Goal: Transaction & Acquisition: Subscribe to service/newsletter

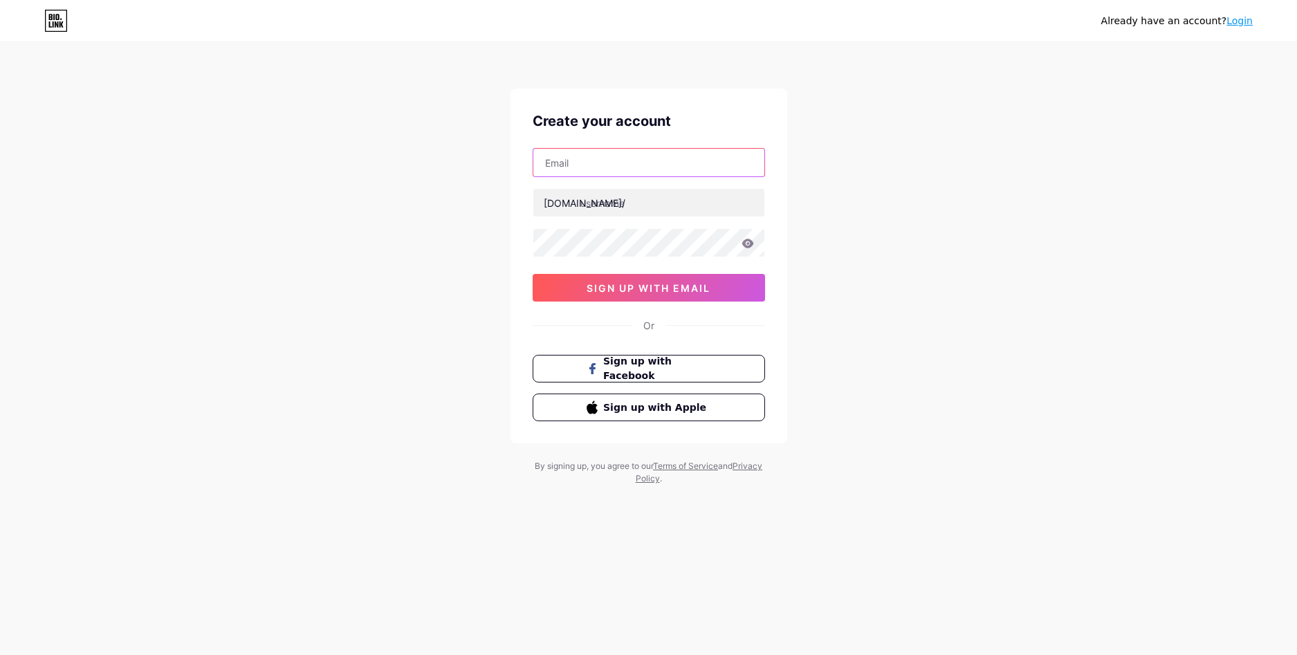
drag, startPoint x: 0, startPoint y: 0, endPoint x: 626, endPoint y: 165, distance: 647.5
click at [626, 165] on input "text" at bounding box center [648, 163] width 231 height 28
type input "[EMAIL_ADDRESS][DOMAIN_NAME]"
click at [627, 203] on input "text" at bounding box center [648, 203] width 231 height 28
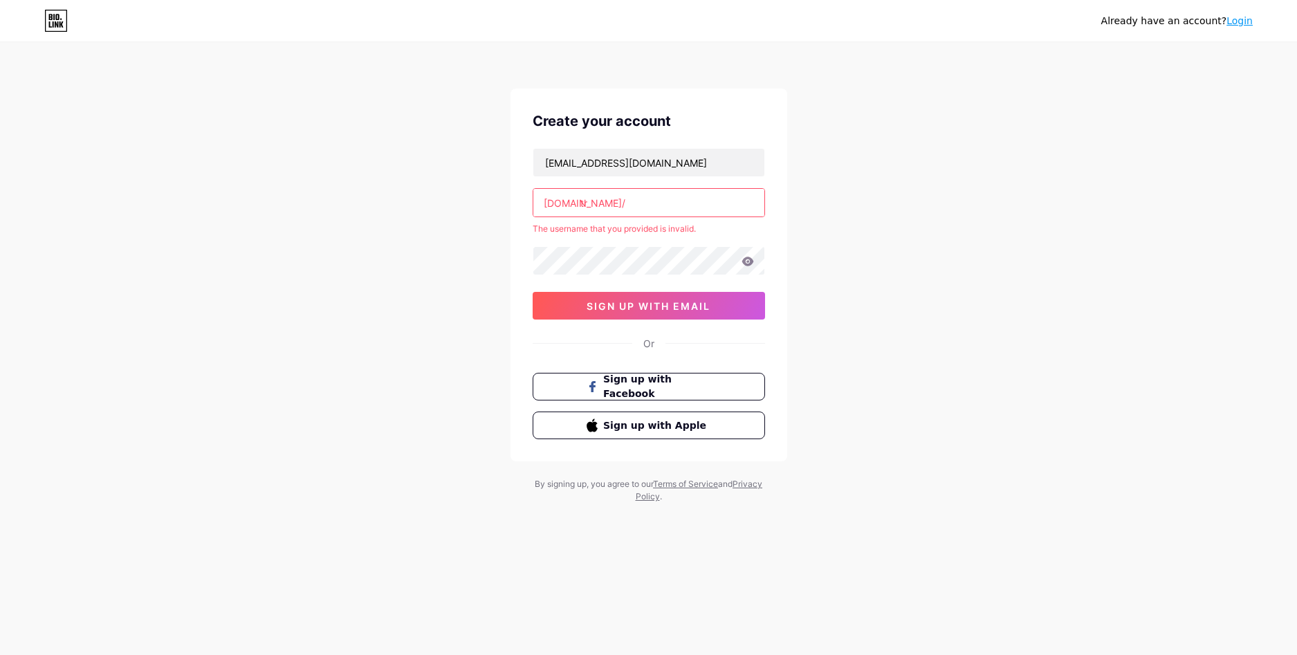
click at [611, 201] on input "tr" at bounding box center [648, 203] width 231 height 28
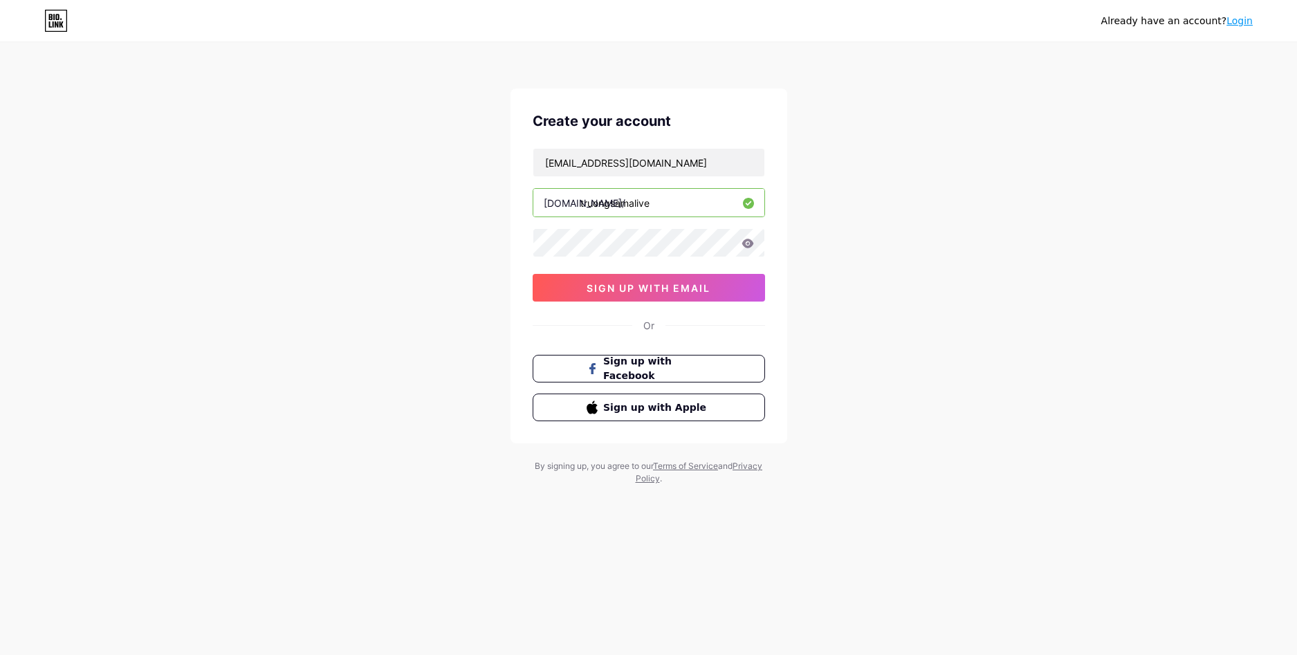
type input "truongsamalive"
click at [751, 241] on icon at bounding box center [748, 243] width 12 height 9
click at [699, 287] on span "sign up with email" at bounding box center [649, 288] width 124 height 12
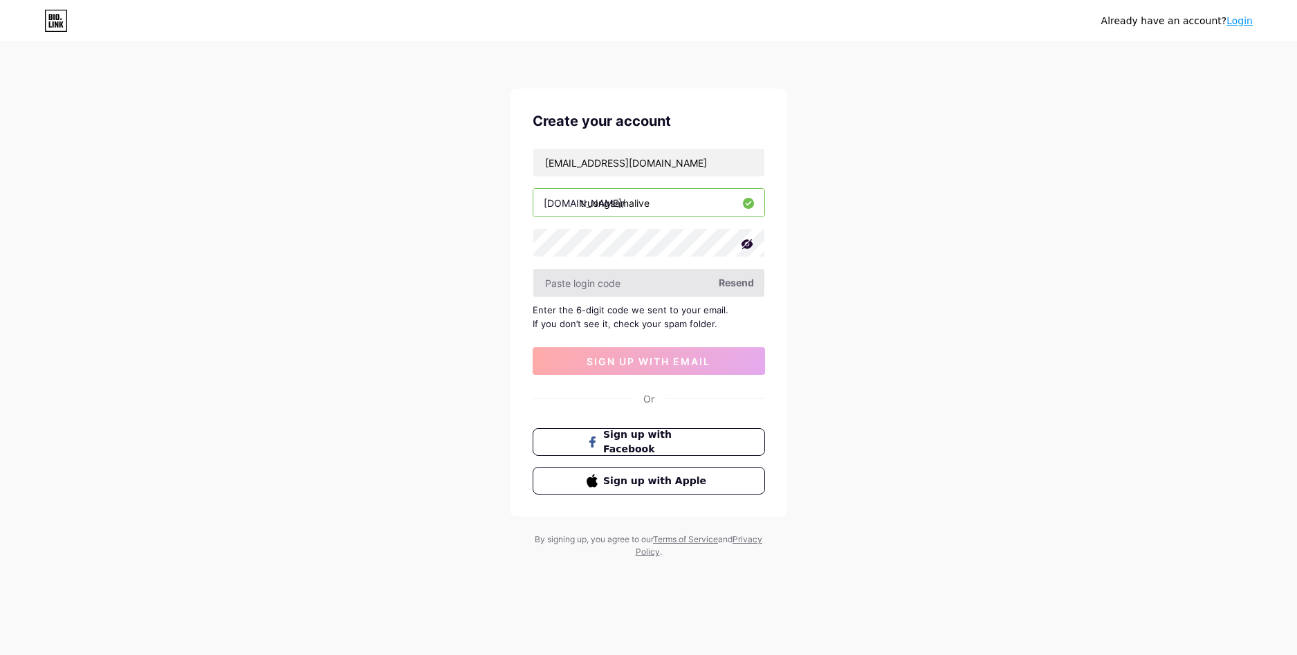
click at [685, 281] on input "text" at bounding box center [648, 283] width 231 height 28
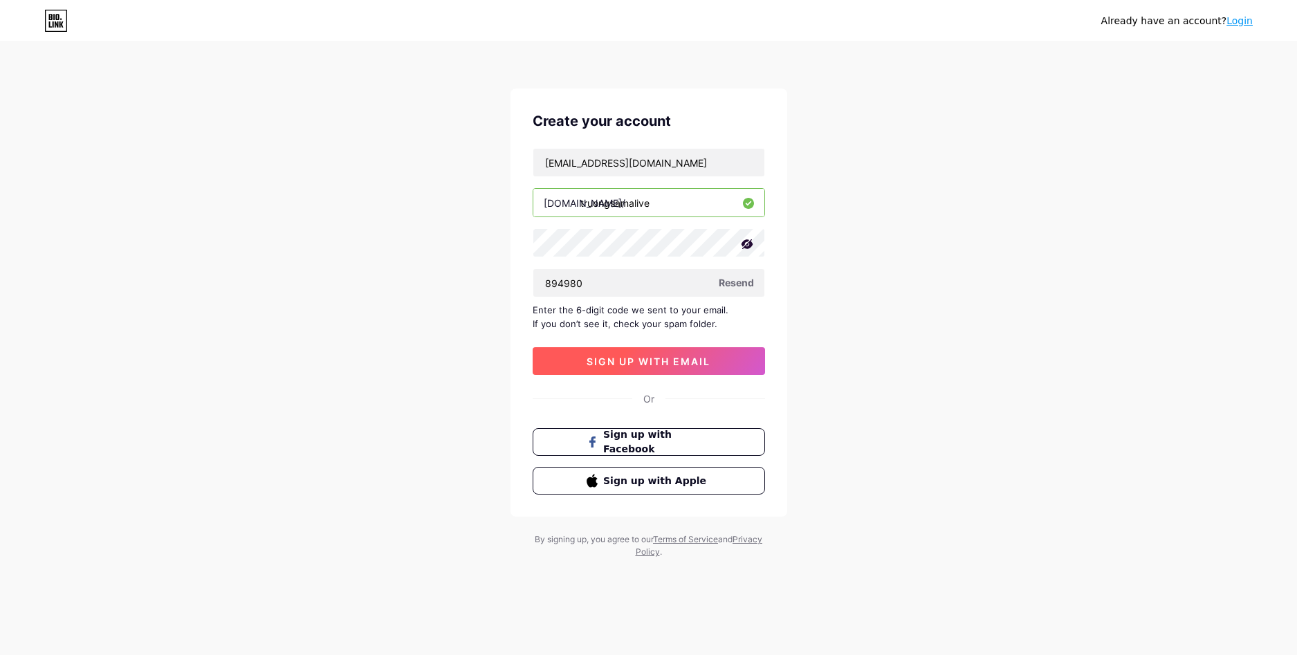
type input "894980"
click at [631, 354] on button "sign up with email" at bounding box center [649, 361] width 232 height 28
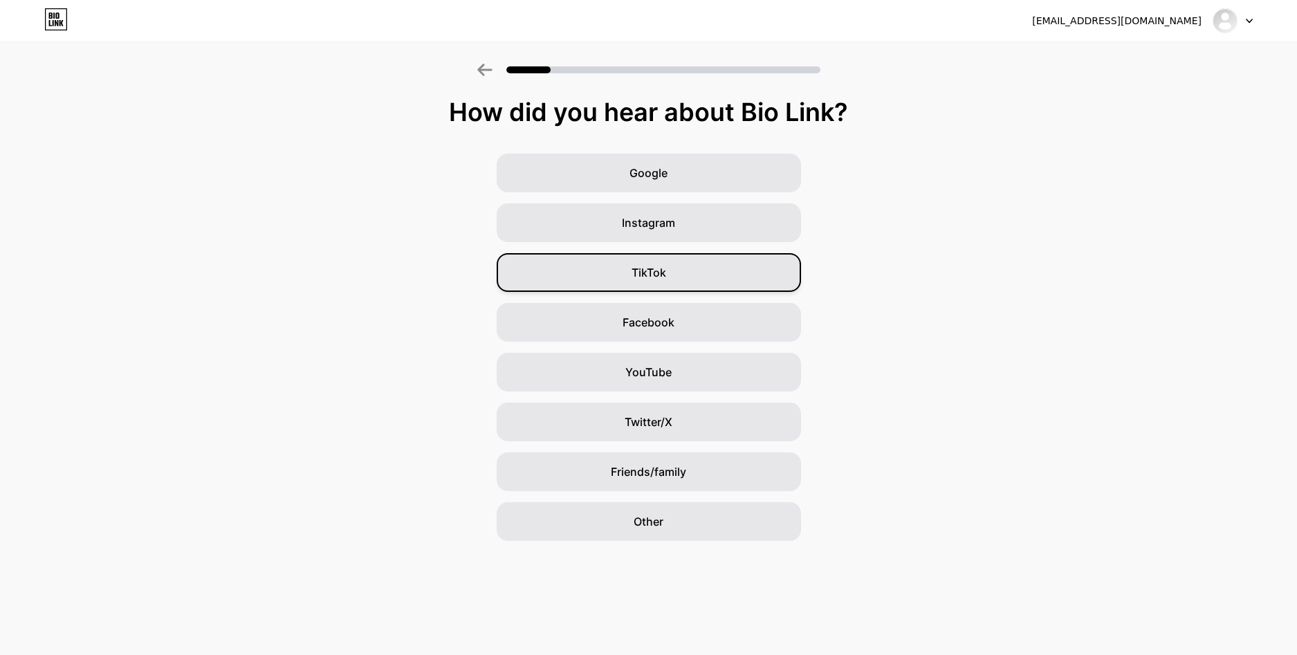
click at [688, 269] on div "TikTok" at bounding box center [649, 272] width 304 height 39
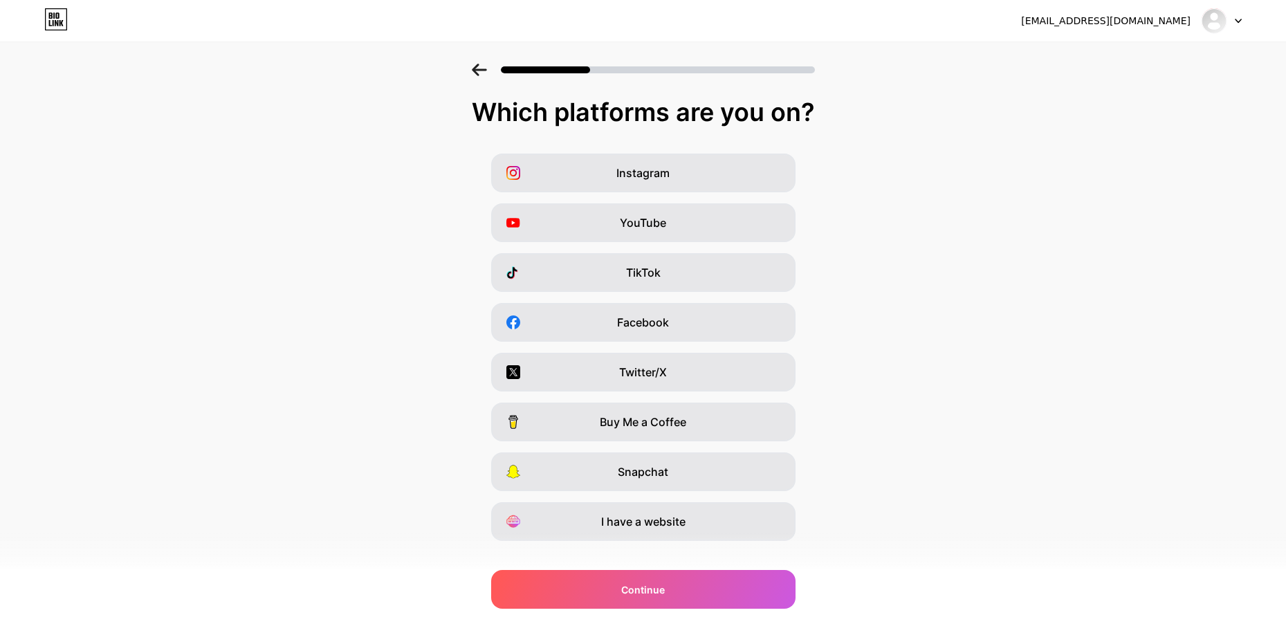
drag, startPoint x: 486, startPoint y: 120, endPoint x: 852, endPoint y: 122, distance: 365.3
click at [852, 122] on div "Which platforms are you on?" at bounding box center [643, 112] width 1259 height 28
copy div "Which platforms are you on?"
click at [585, 263] on div "TikTok" at bounding box center [643, 272] width 304 height 39
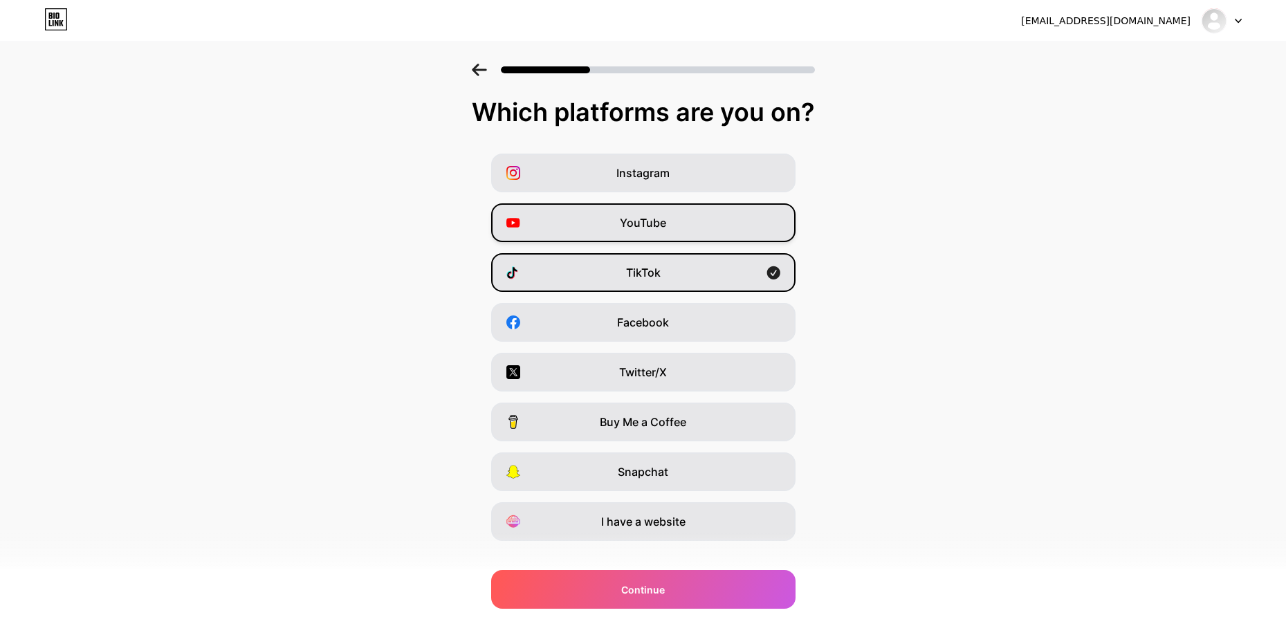
click at [592, 233] on div "YouTube" at bounding box center [643, 222] width 304 height 39
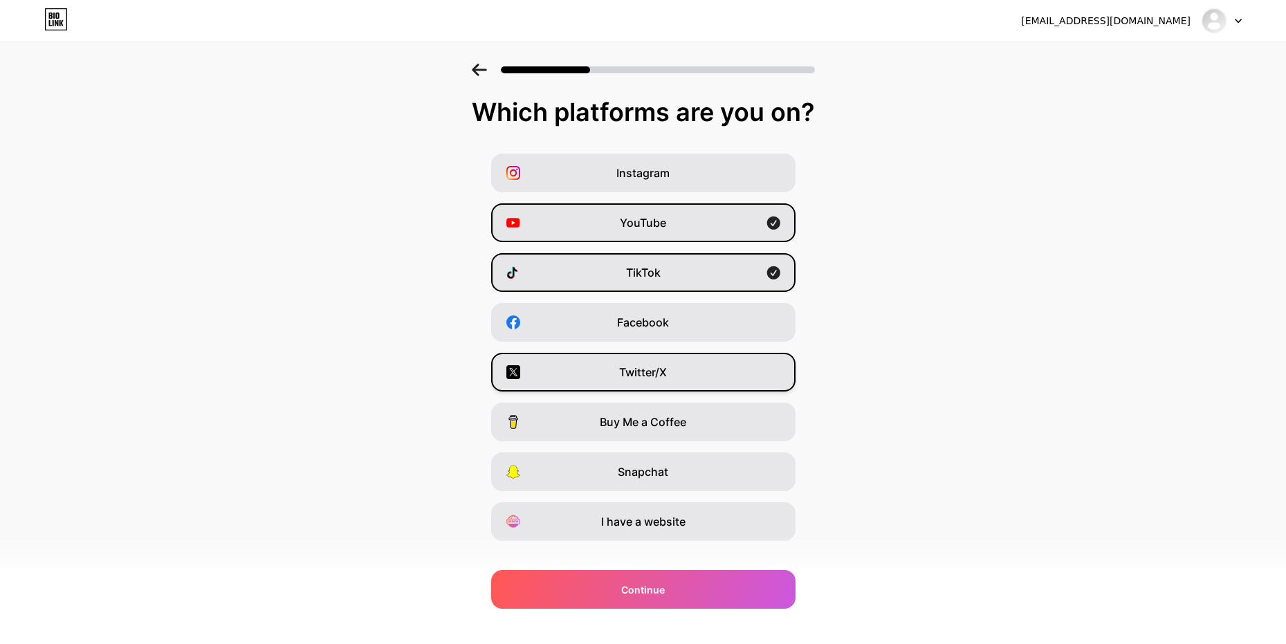
click at [634, 372] on span "Twitter/X" at bounding box center [643, 372] width 48 height 17
click at [623, 330] on span "Facebook" at bounding box center [643, 322] width 52 height 17
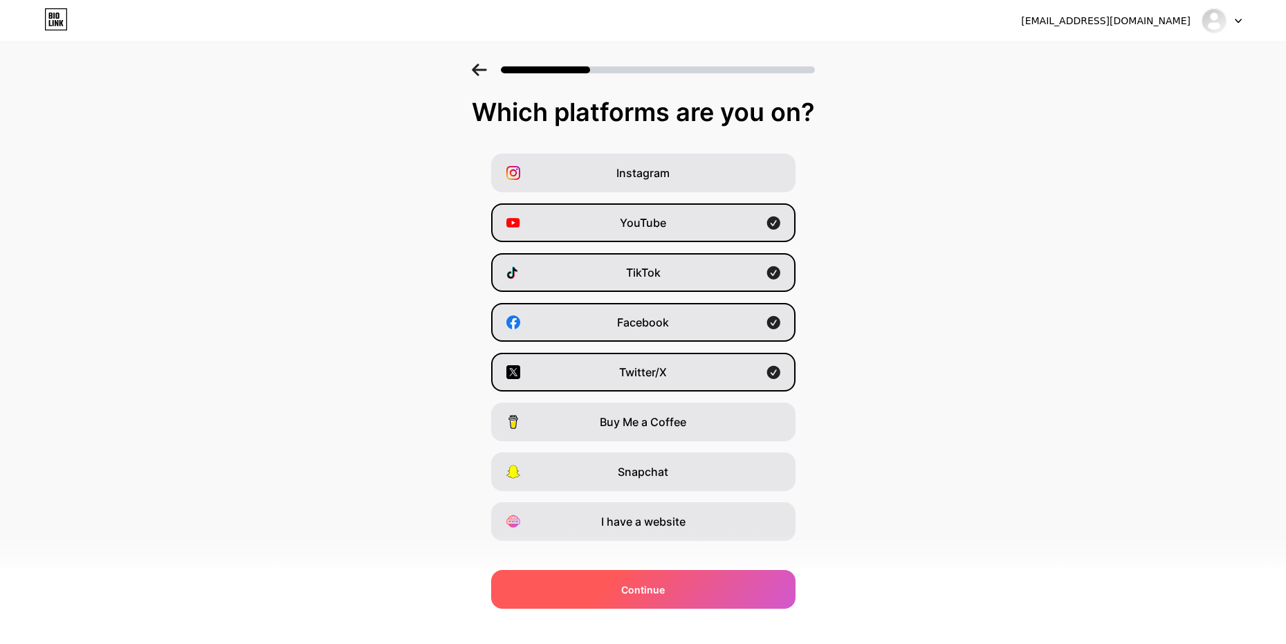
click at [616, 594] on div "Continue" at bounding box center [643, 589] width 304 height 39
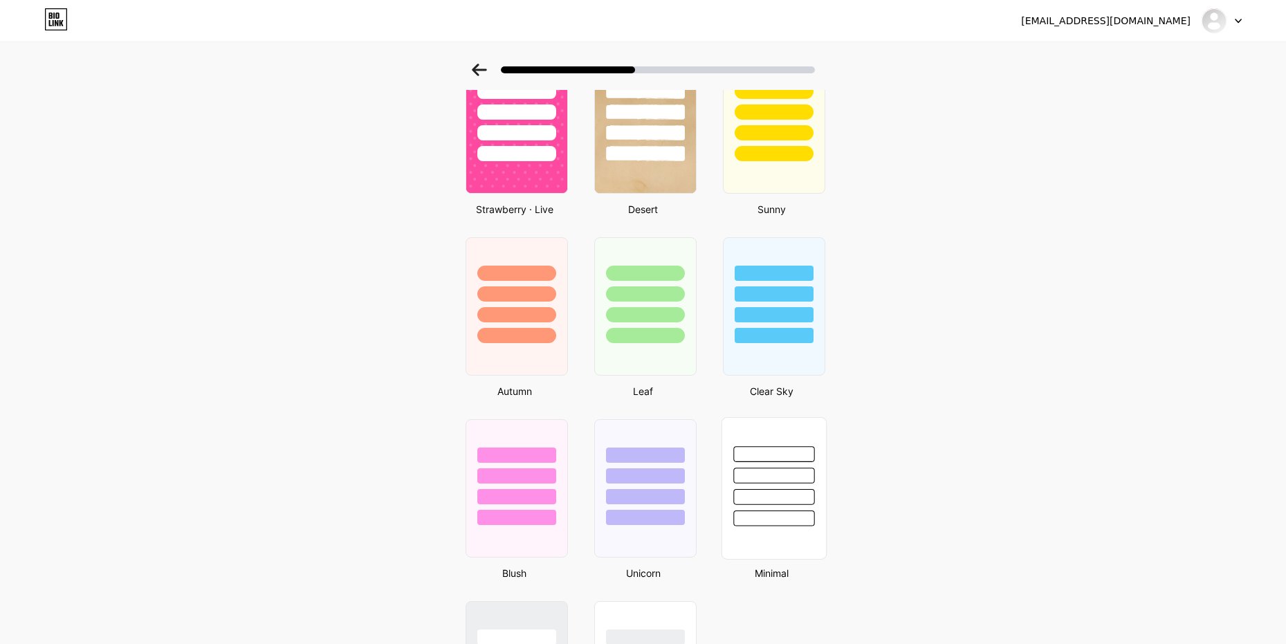
scroll to position [692, 0]
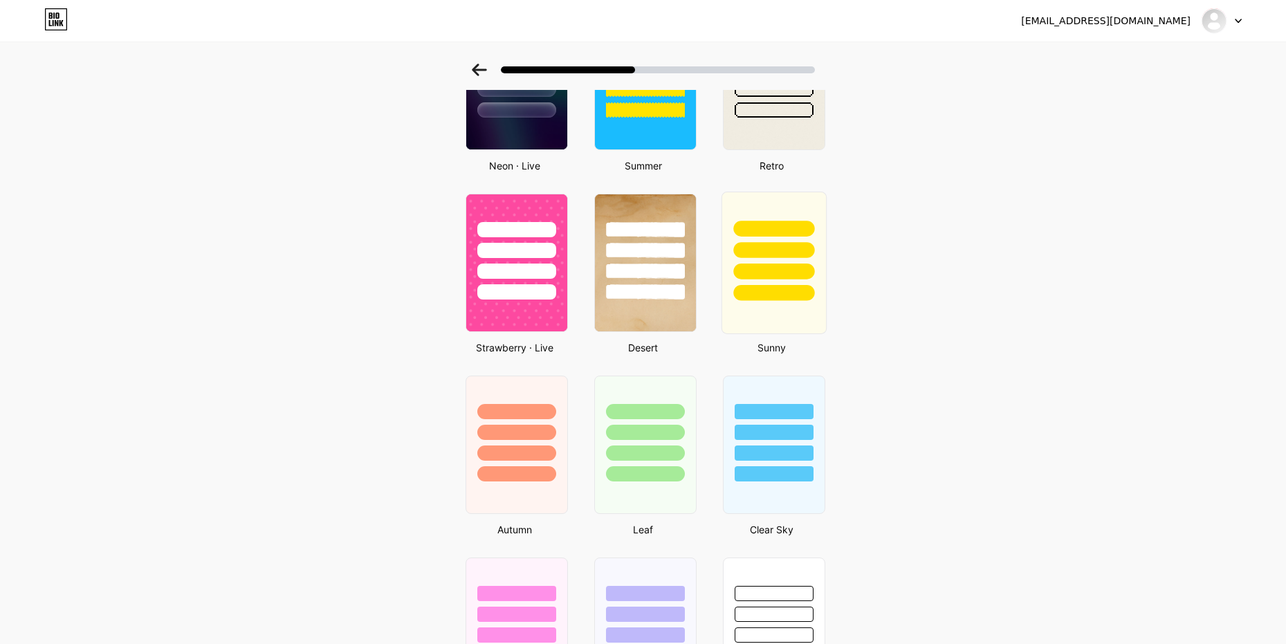
click at [777, 309] on div at bounding box center [773, 263] width 105 height 143
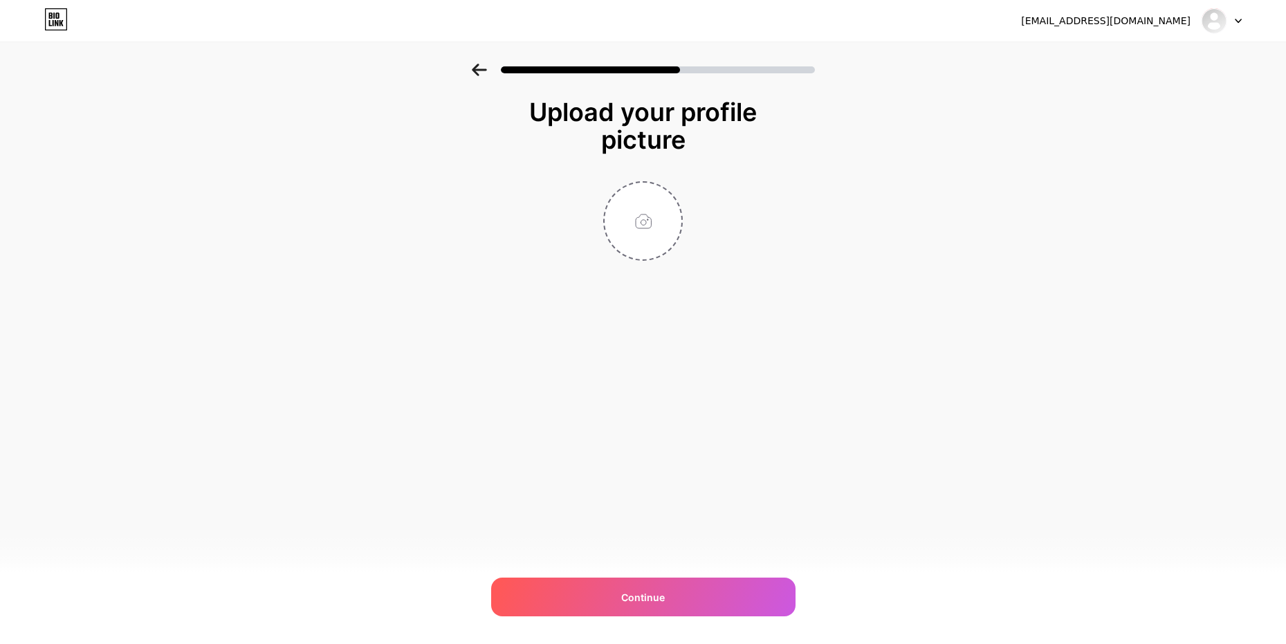
scroll to position [0, 0]
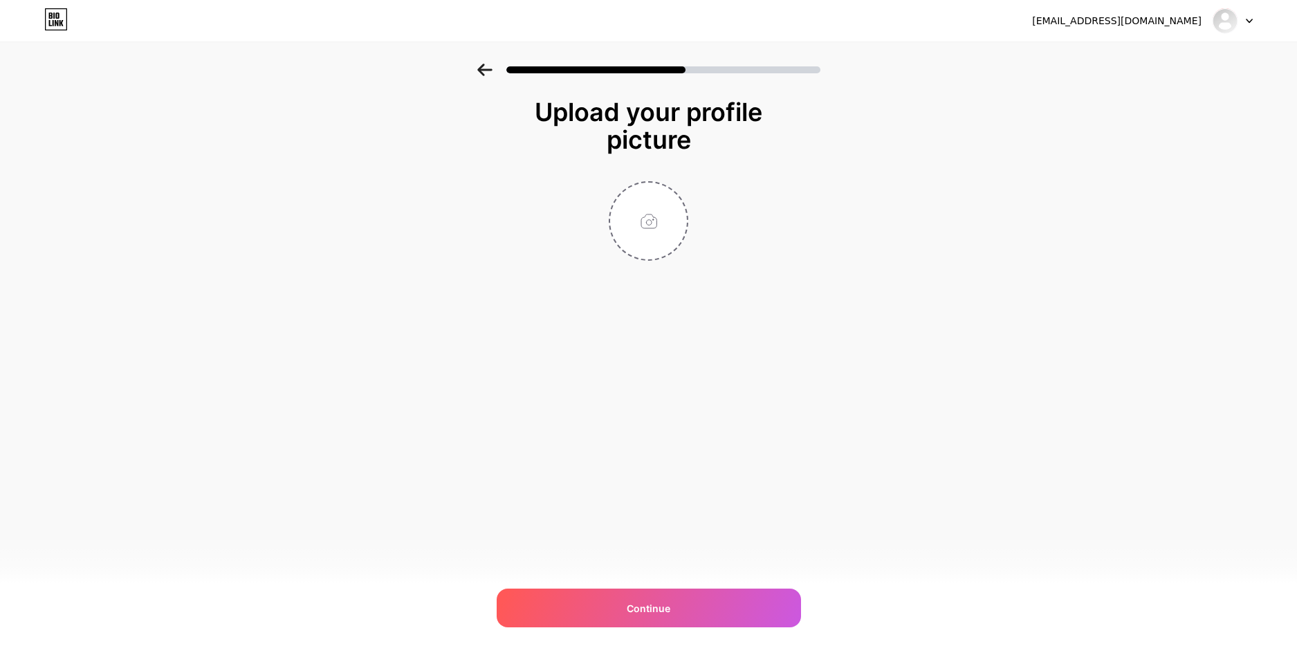
click at [476, 75] on div at bounding box center [648, 66] width 1297 height 48
click at [482, 73] on icon at bounding box center [484, 70] width 15 height 12
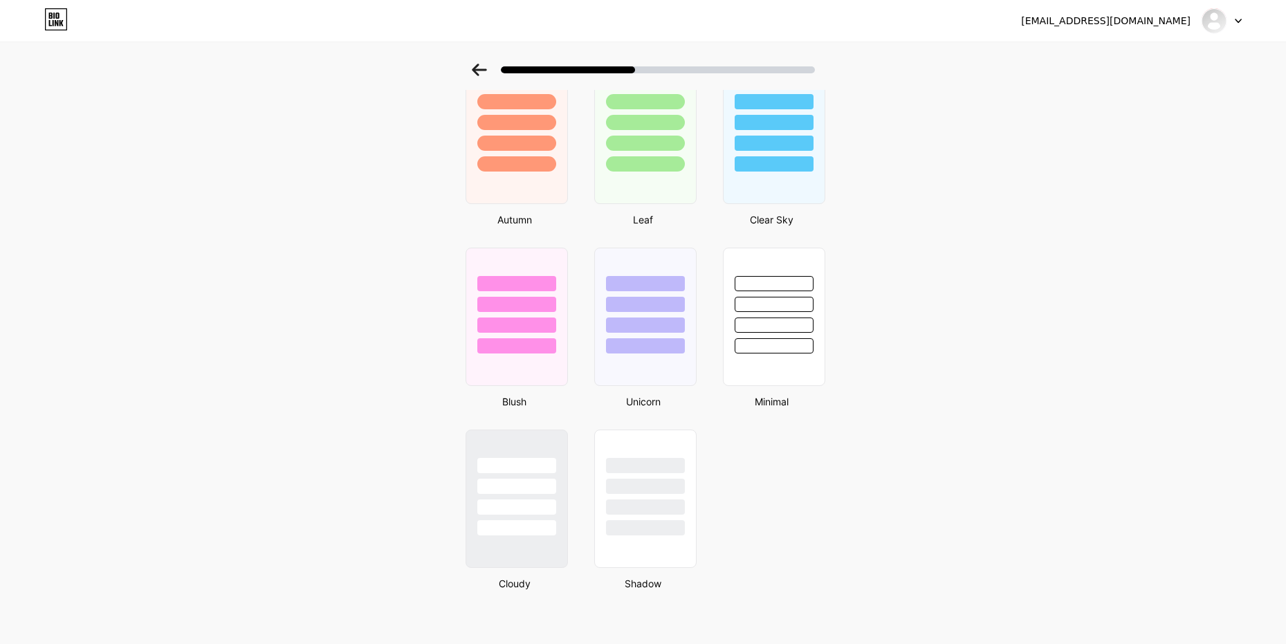
scroll to position [1004, 0]
click at [550, 498] on div at bounding box center [516, 505] width 81 height 16
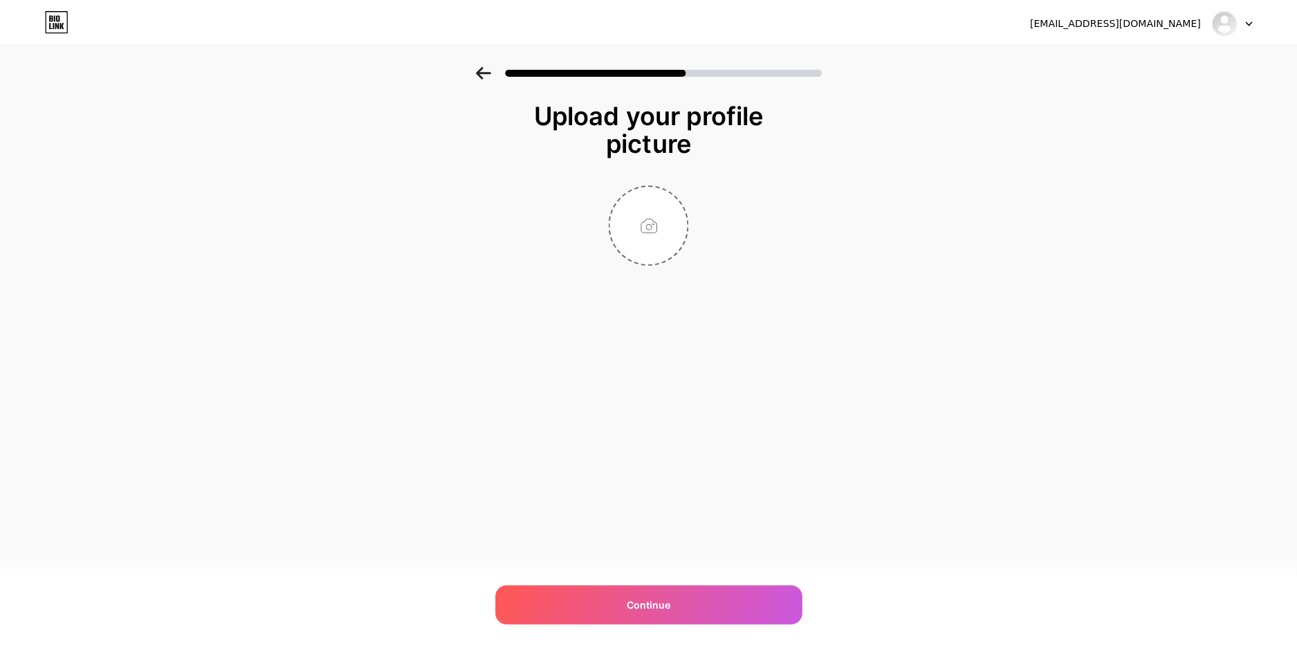
scroll to position [0, 0]
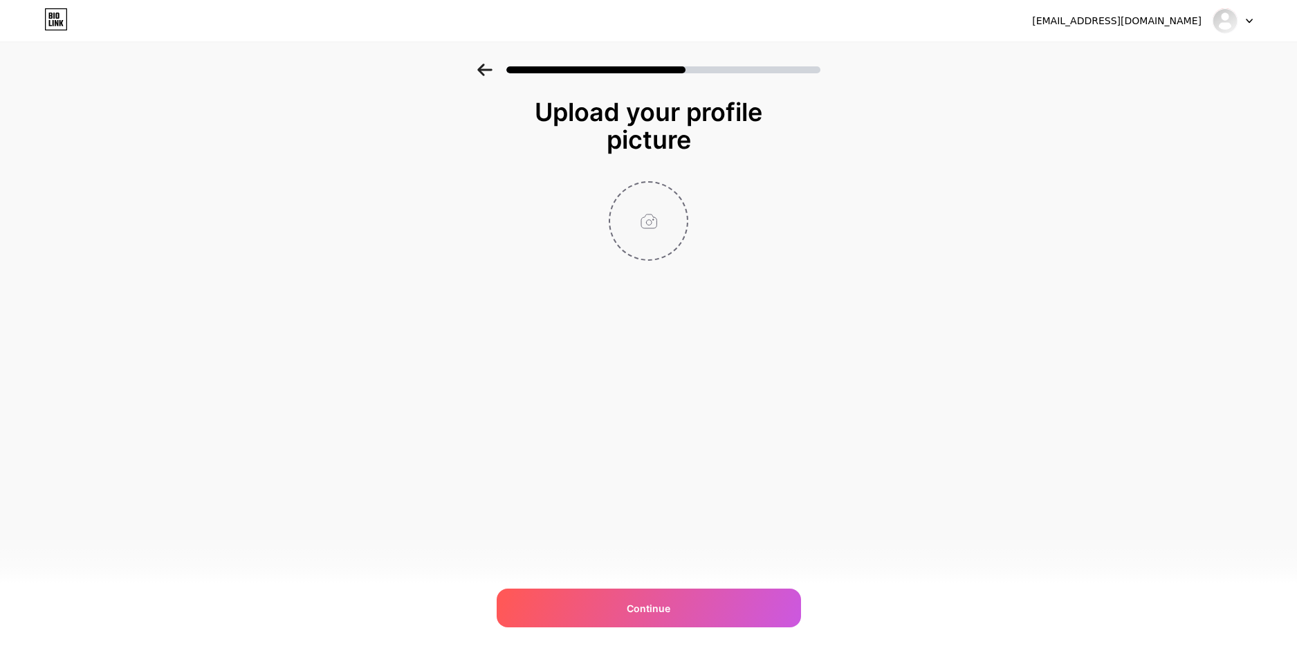
click at [648, 241] on input "file" at bounding box center [648, 221] width 77 height 77
type input "C:\fakepath\truongsama picture.jpg"
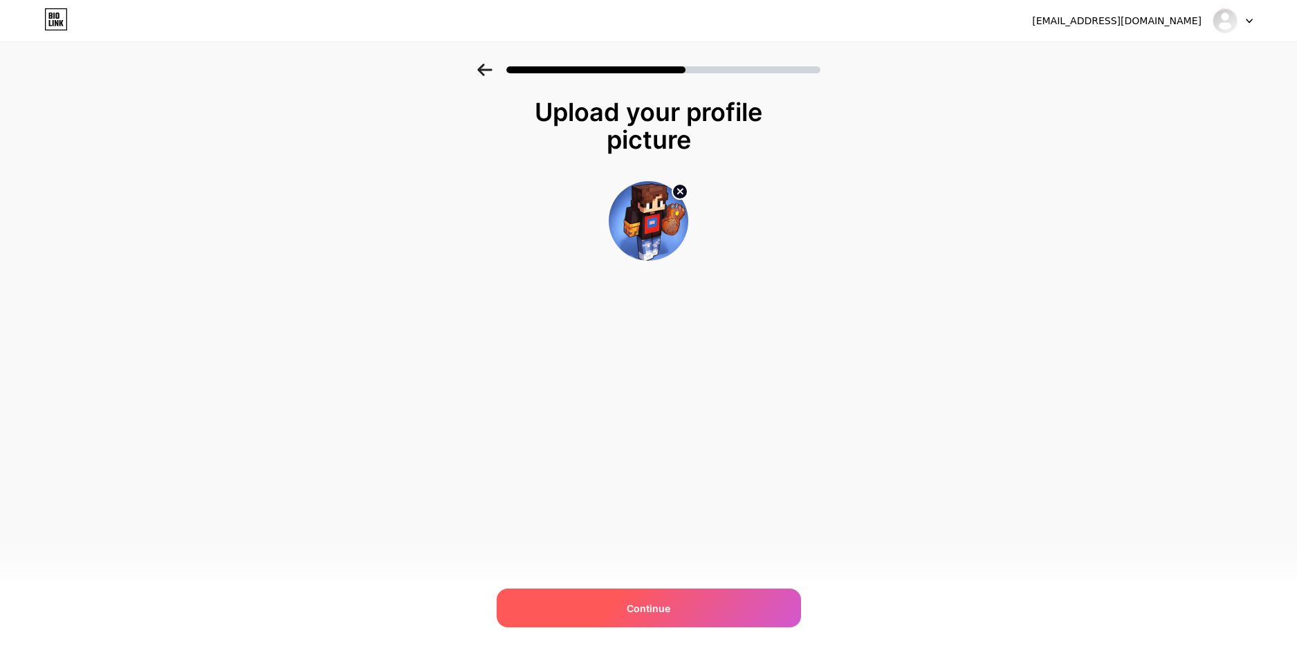
click at [634, 609] on span "Continue" at bounding box center [649, 608] width 44 height 15
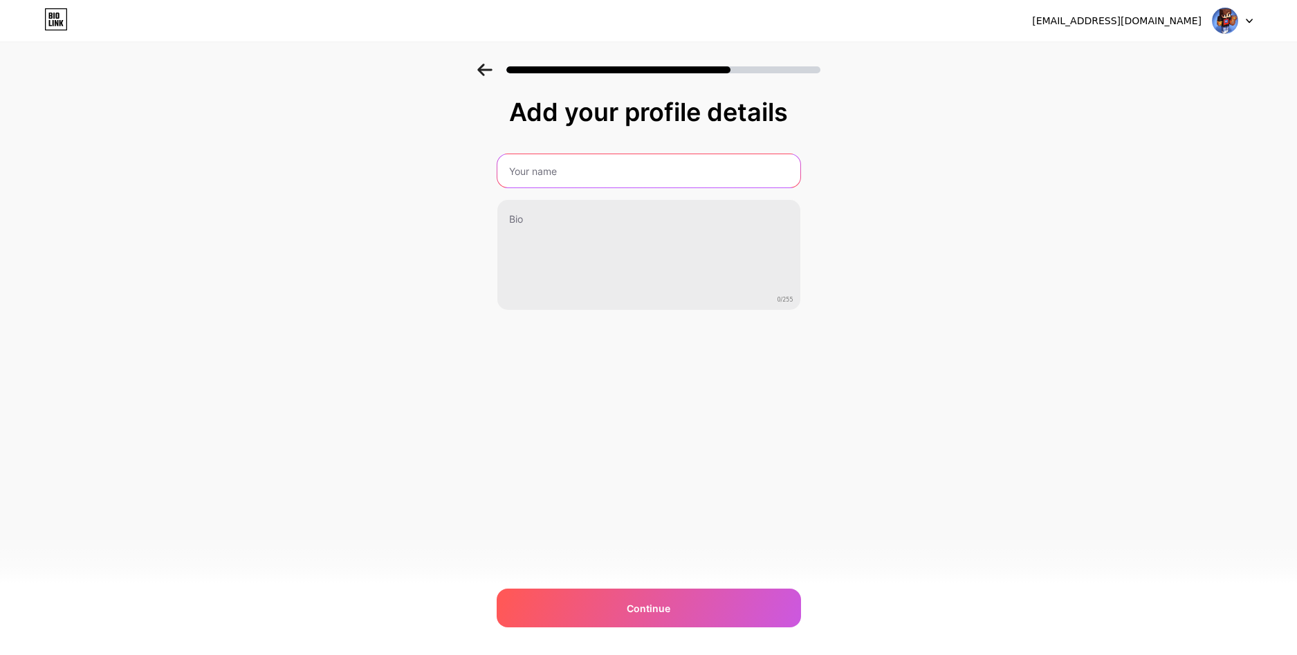
click at [578, 172] on input "text" at bounding box center [648, 170] width 303 height 33
drag, startPoint x: 593, startPoint y: 163, endPoint x: 576, endPoint y: 166, distance: 17.6
click at [591, 163] on input "text" at bounding box center [648, 170] width 306 height 33
type input "Truongsama-live"
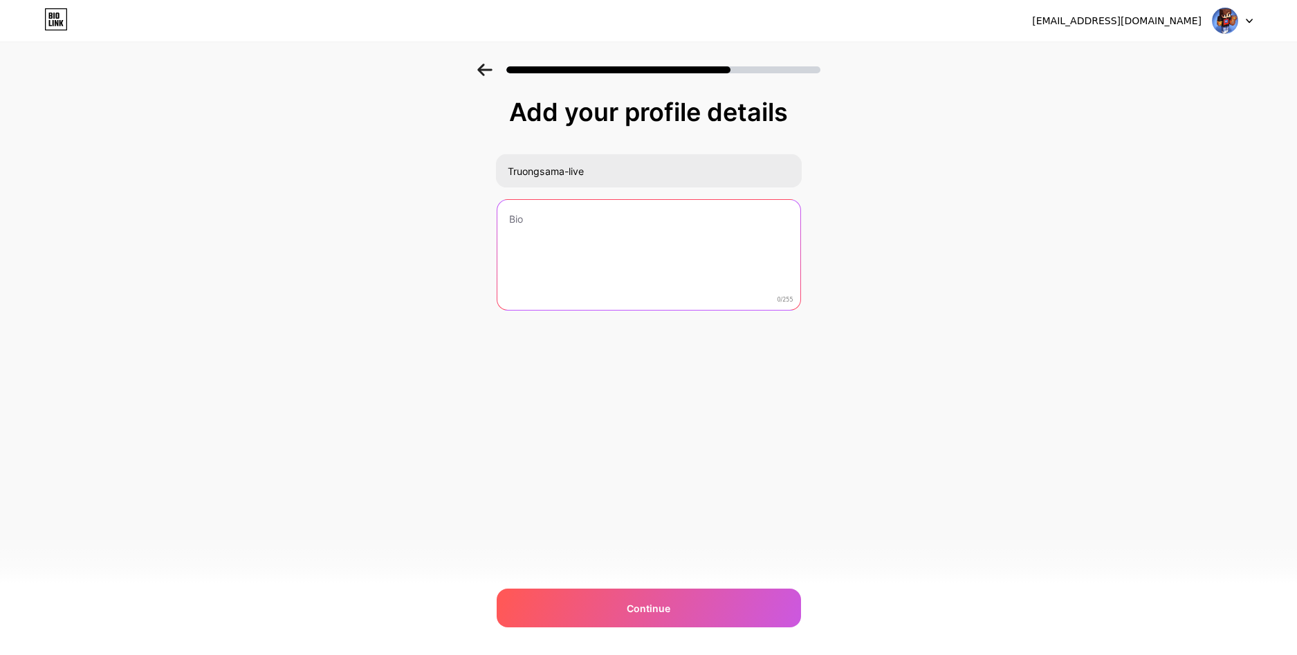
click at [545, 210] on textarea at bounding box center [648, 255] width 303 height 111
click at [574, 223] on textarea at bounding box center [648, 255] width 306 height 113
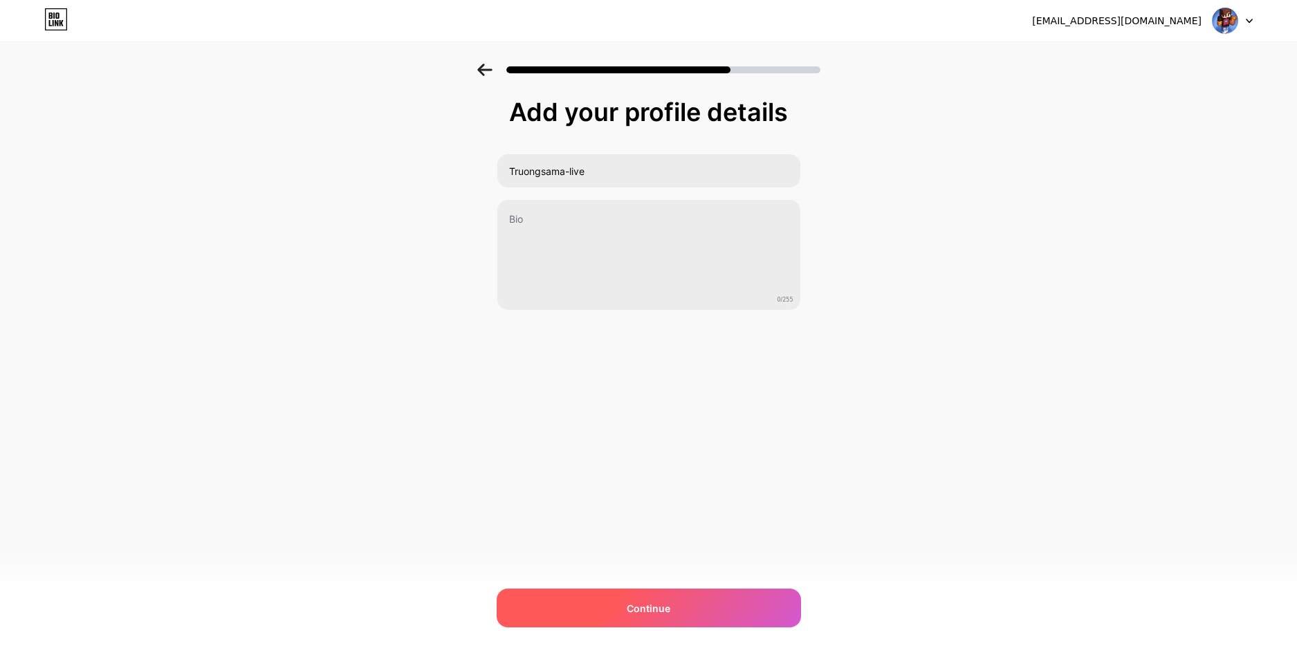
click at [756, 605] on div "Continue" at bounding box center [649, 608] width 304 height 39
click at [755, 604] on div at bounding box center [649, 608] width 304 height 39
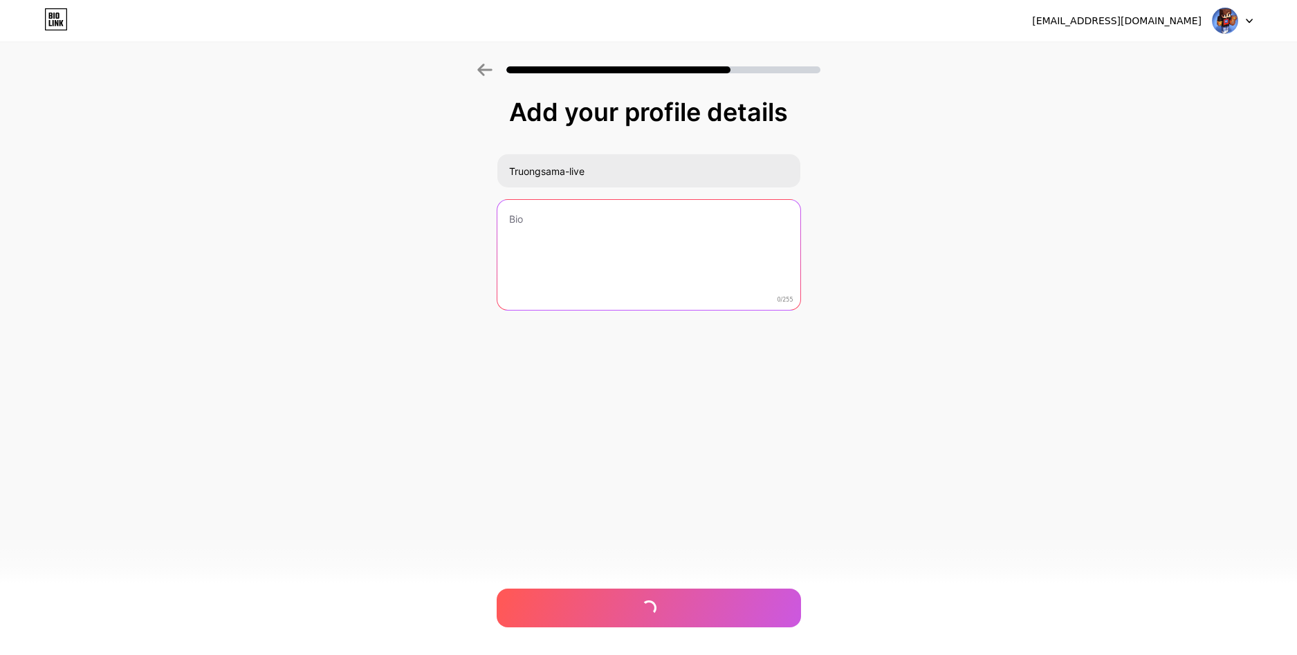
click at [550, 207] on textarea at bounding box center [648, 255] width 303 height 111
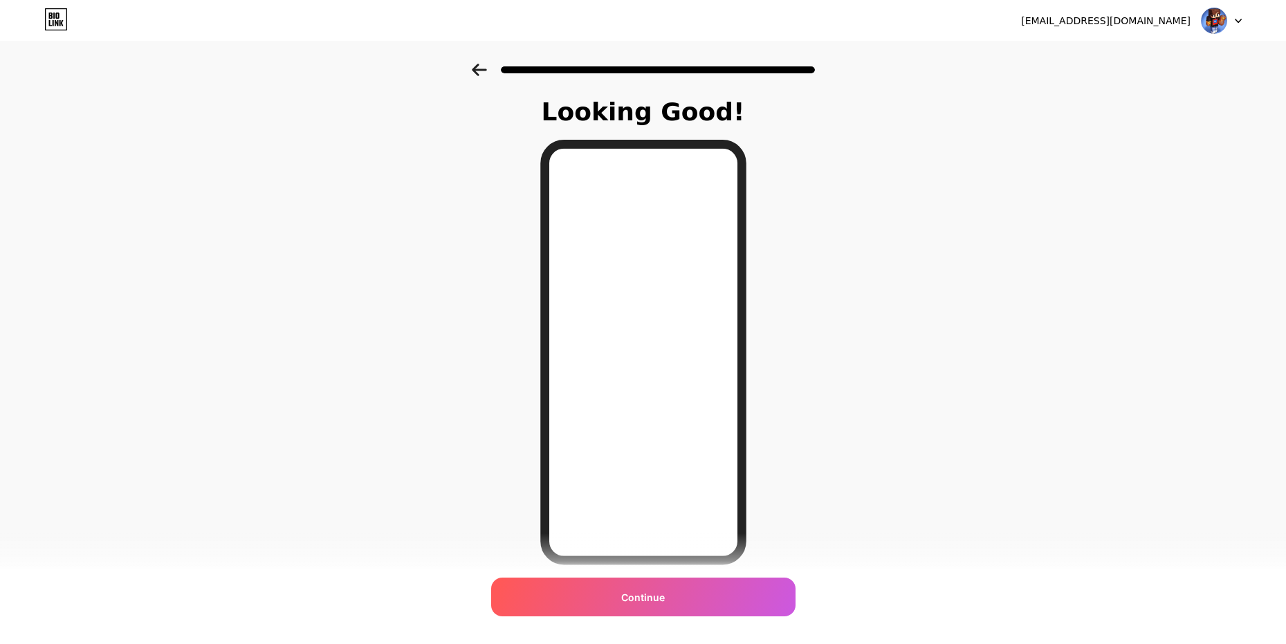
click at [482, 69] on icon at bounding box center [479, 70] width 15 height 12
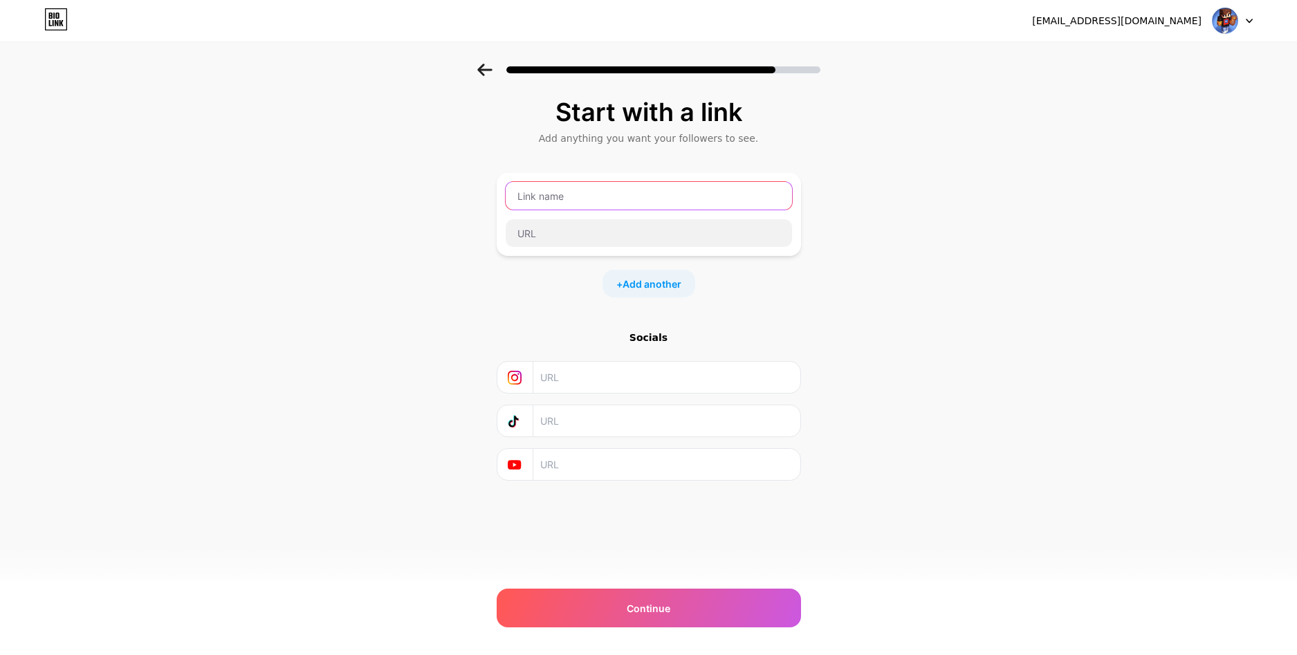
click at [585, 195] on input "text" at bounding box center [649, 196] width 286 height 28
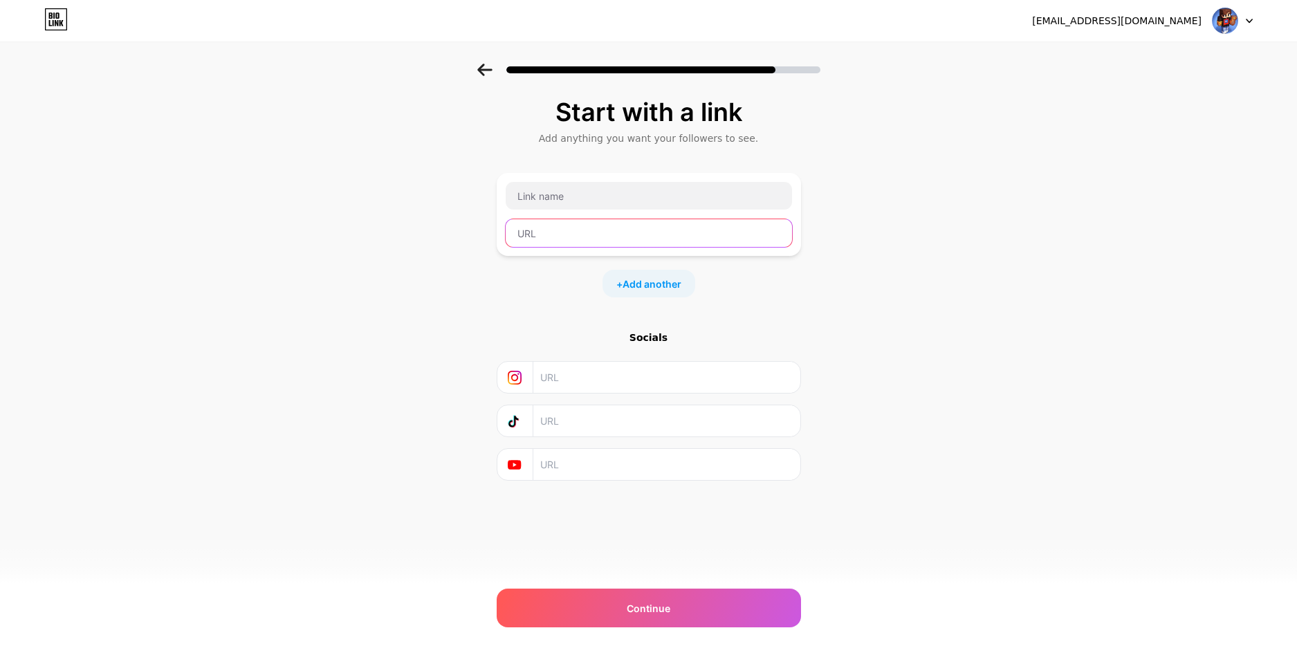
click at [581, 235] on input "text" at bounding box center [649, 233] width 286 height 28
click at [632, 377] on input "text" at bounding box center [665, 377] width 251 height 31
click at [600, 426] on input "text" at bounding box center [665, 420] width 251 height 31
click at [599, 378] on input "text" at bounding box center [665, 377] width 251 height 31
click at [638, 340] on div "Socials" at bounding box center [649, 338] width 304 height 14
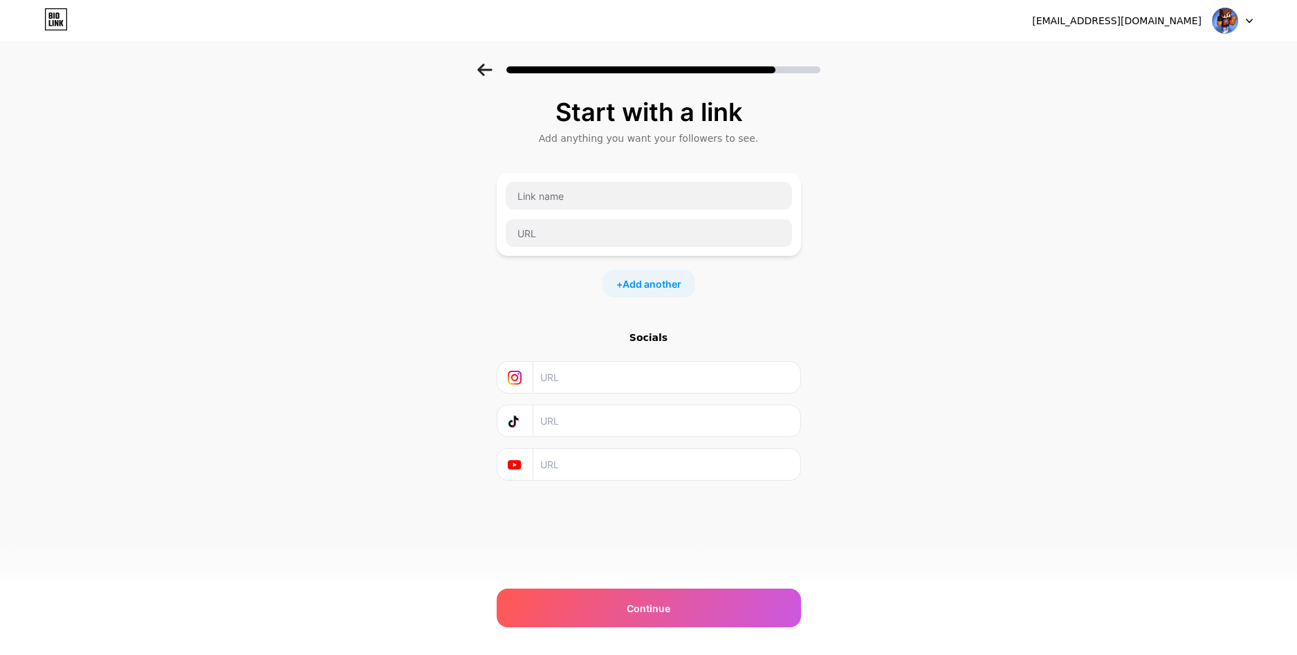
click at [603, 414] on input "text" at bounding box center [665, 420] width 251 height 31
click at [488, 71] on icon at bounding box center [484, 70] width 15 height 12
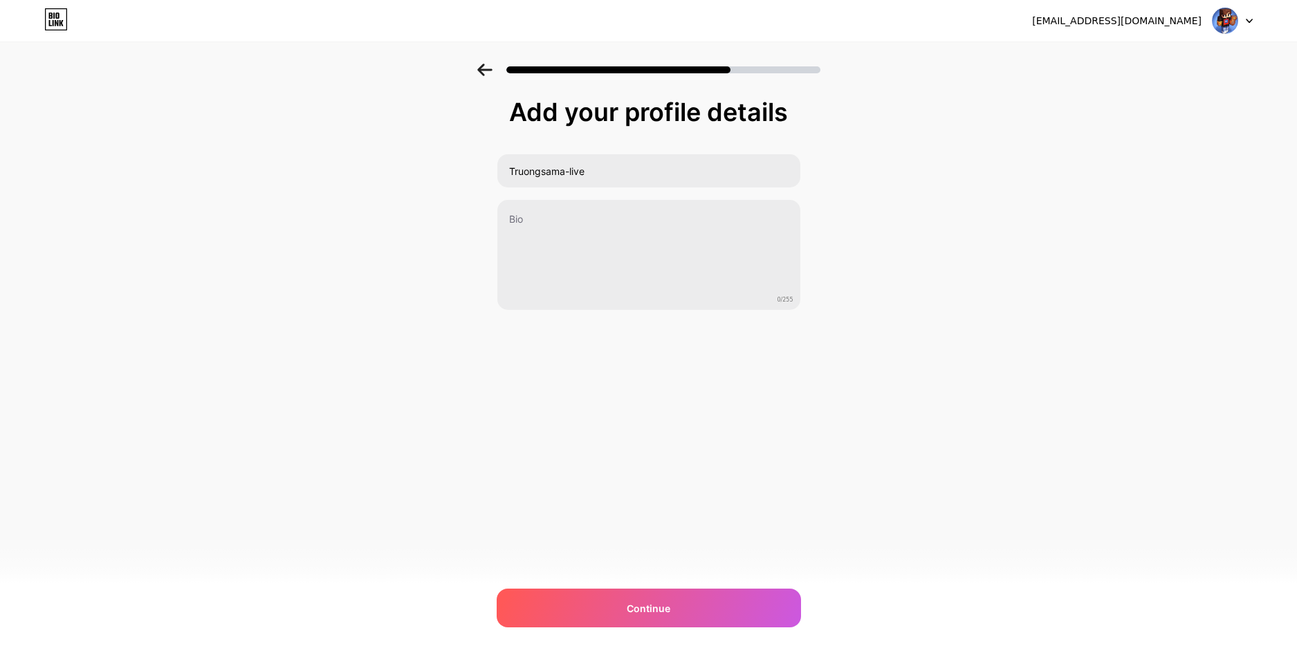
click at [488, 71] on icon at bounding box center [484, 70] width 15 height 12
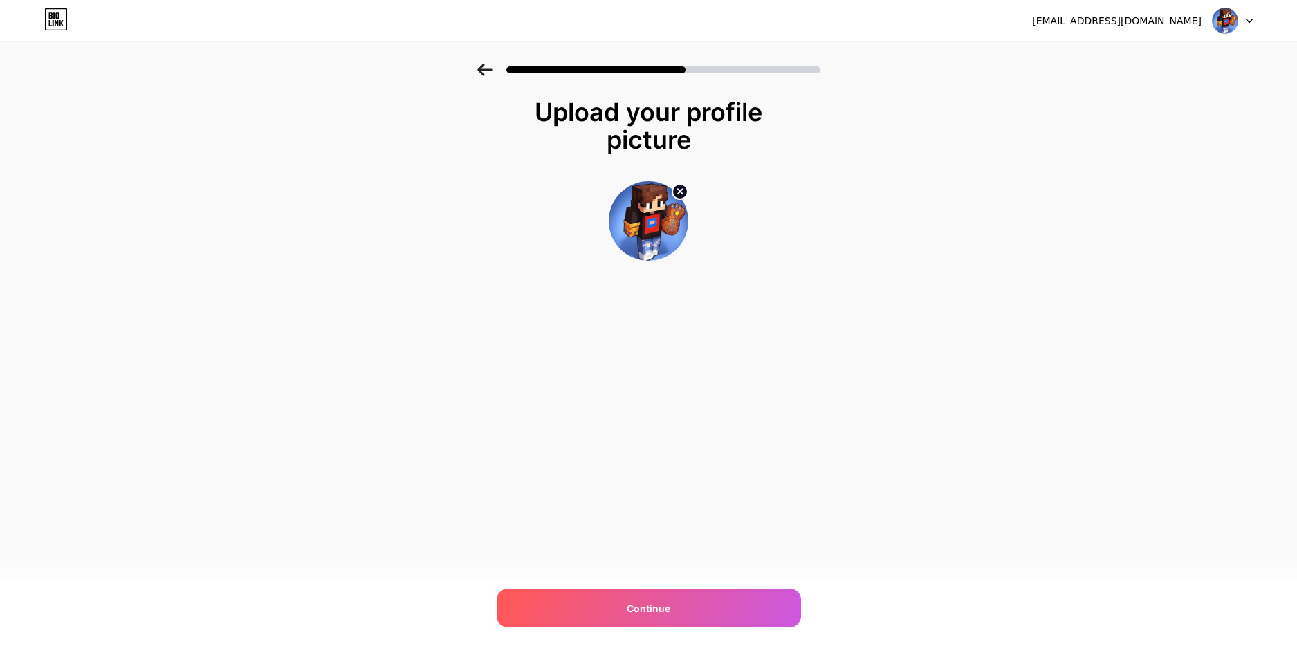
click at [488, 71] on icon at bounding box center [484, 70] width 15 height 12
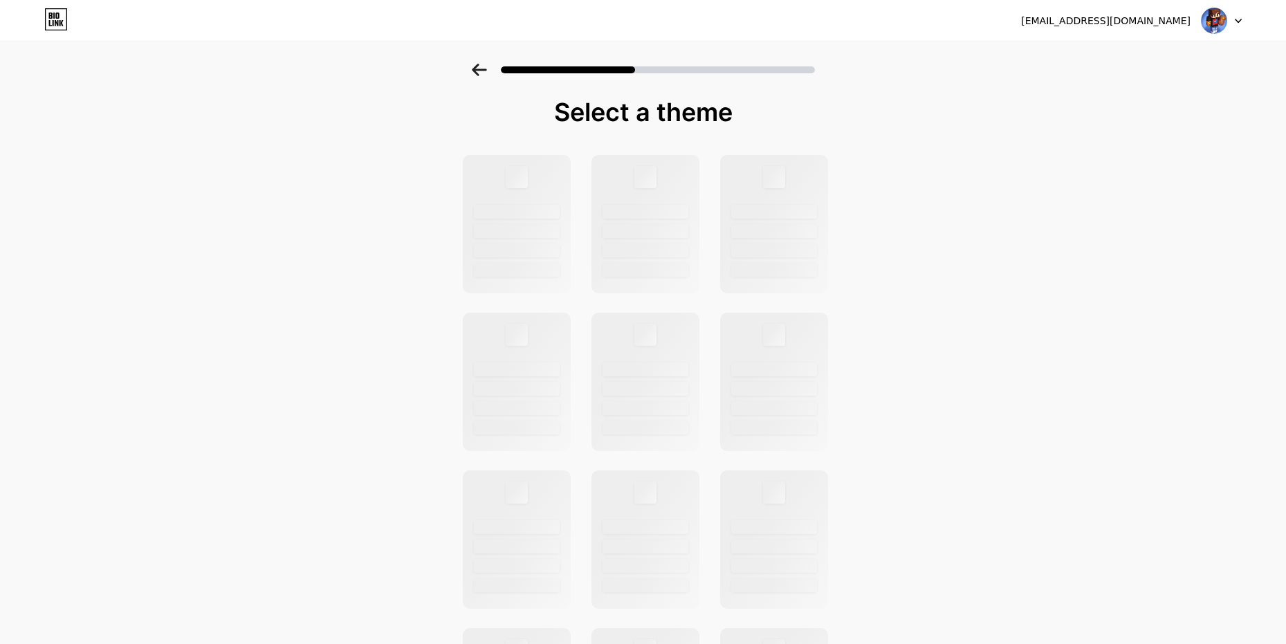
click at [486, 71] on icon at bounding box center [479, 70] width 15 height 12
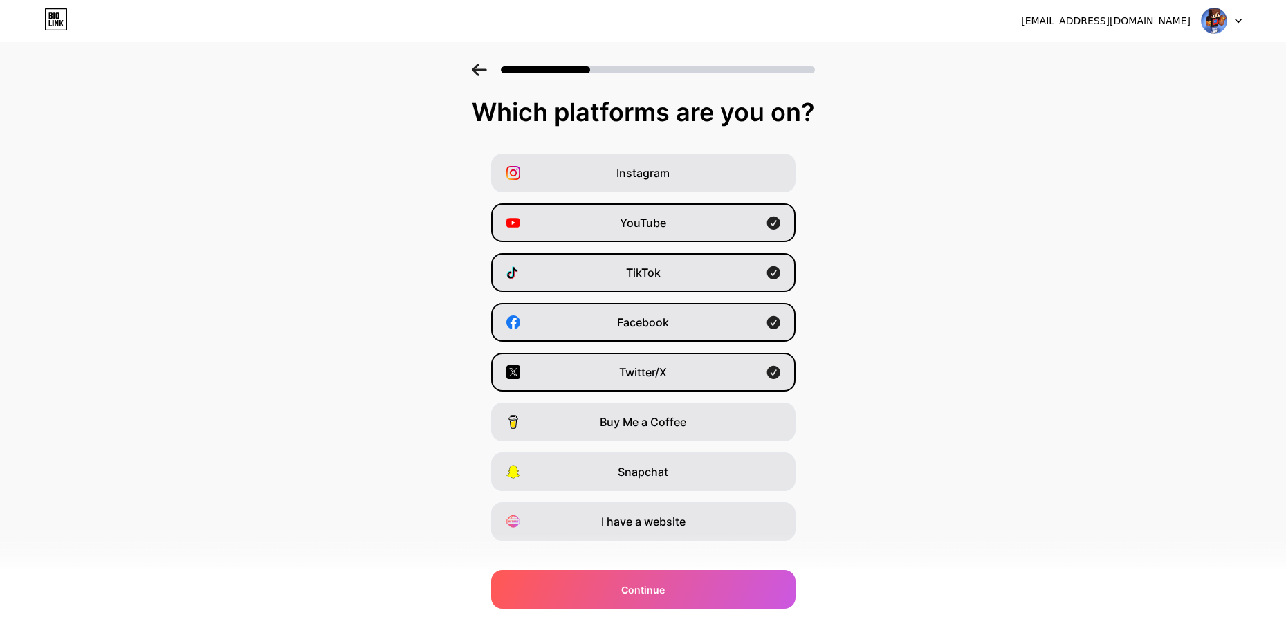
click at [486, 72] on icon at bounding box center [479, 70] width 15 height 12
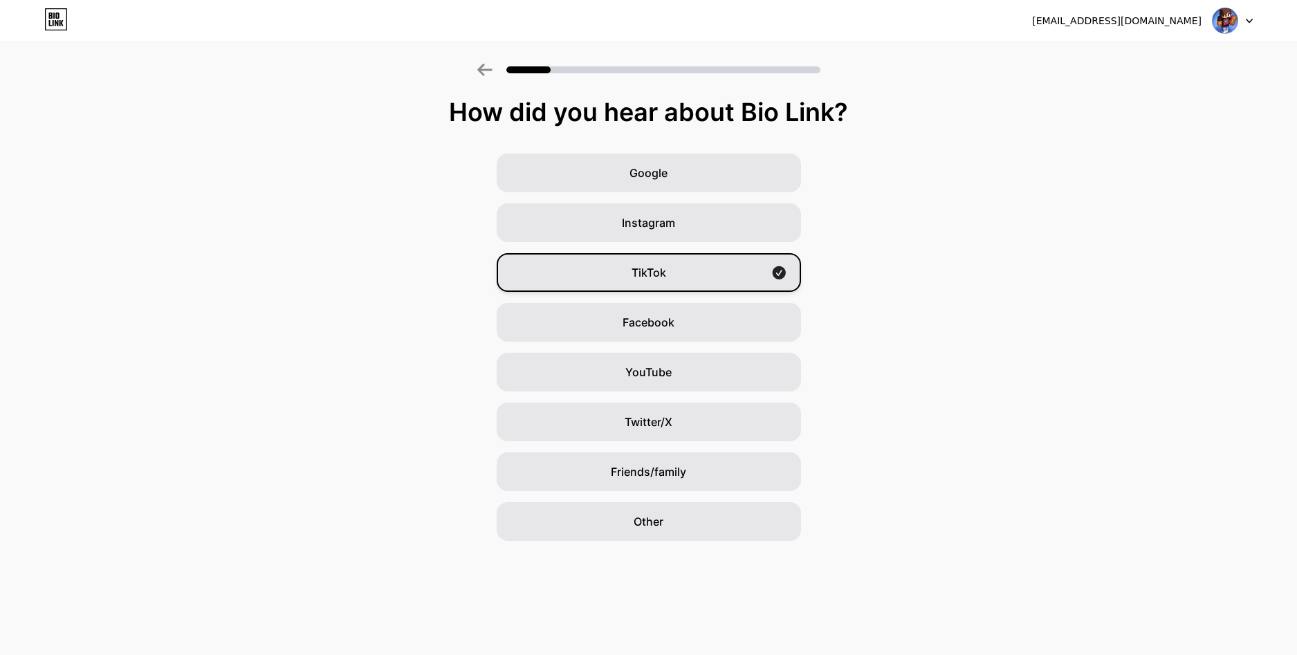
click at [668, 263] on div "TikTok" at bounding box center [649, 272] width 304 height 39
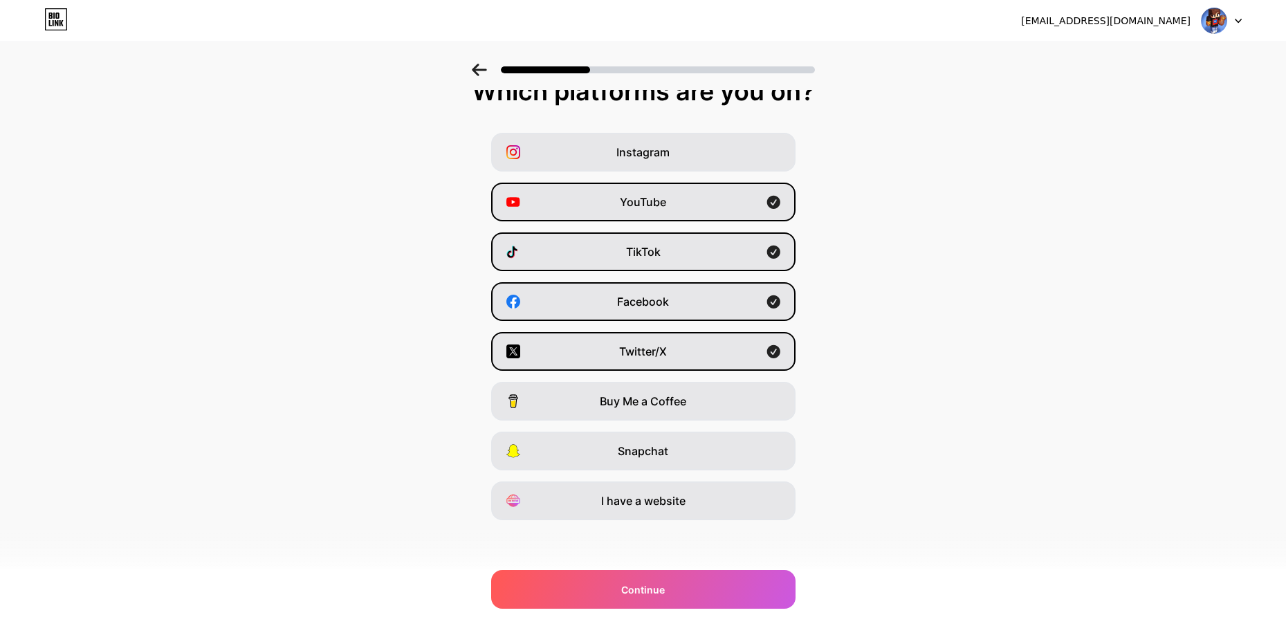
scroll to position [21, 0]
click at [780, 305] on icon at bounding box center [773, 301] width 13 height 13
click at [780, 349] on icon at bounding box center [773, 351] width 13 height 13
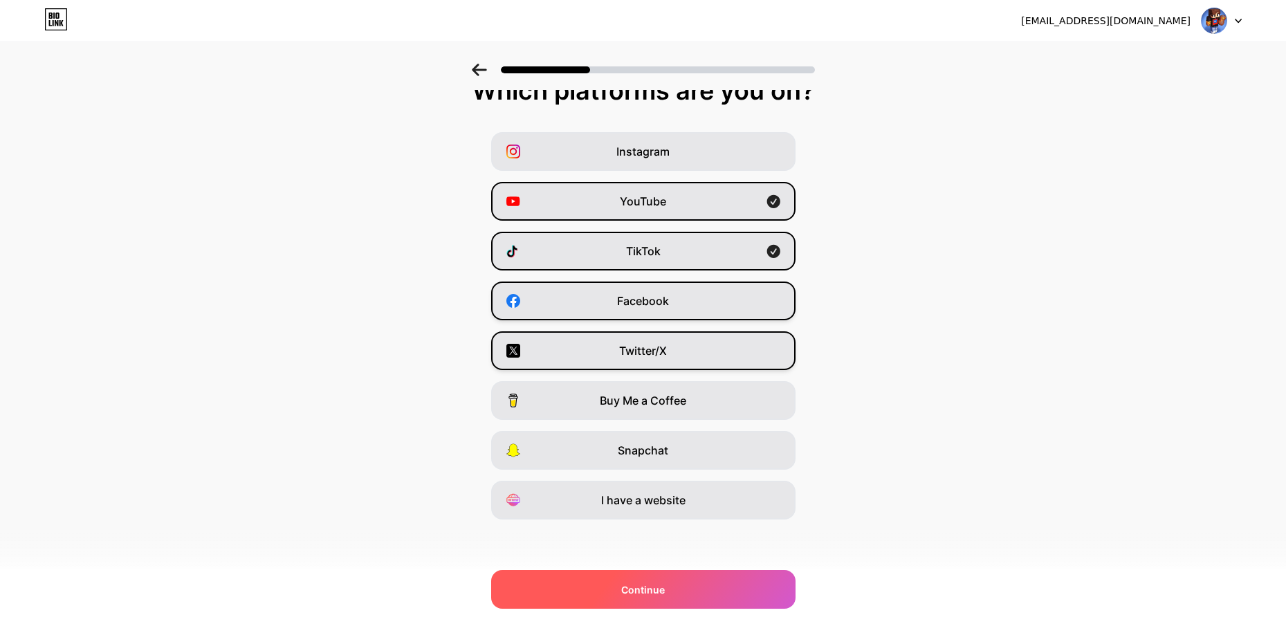
click at [710, 587] on div "Continue" at bounding box center [643, 589] width 304 height 39
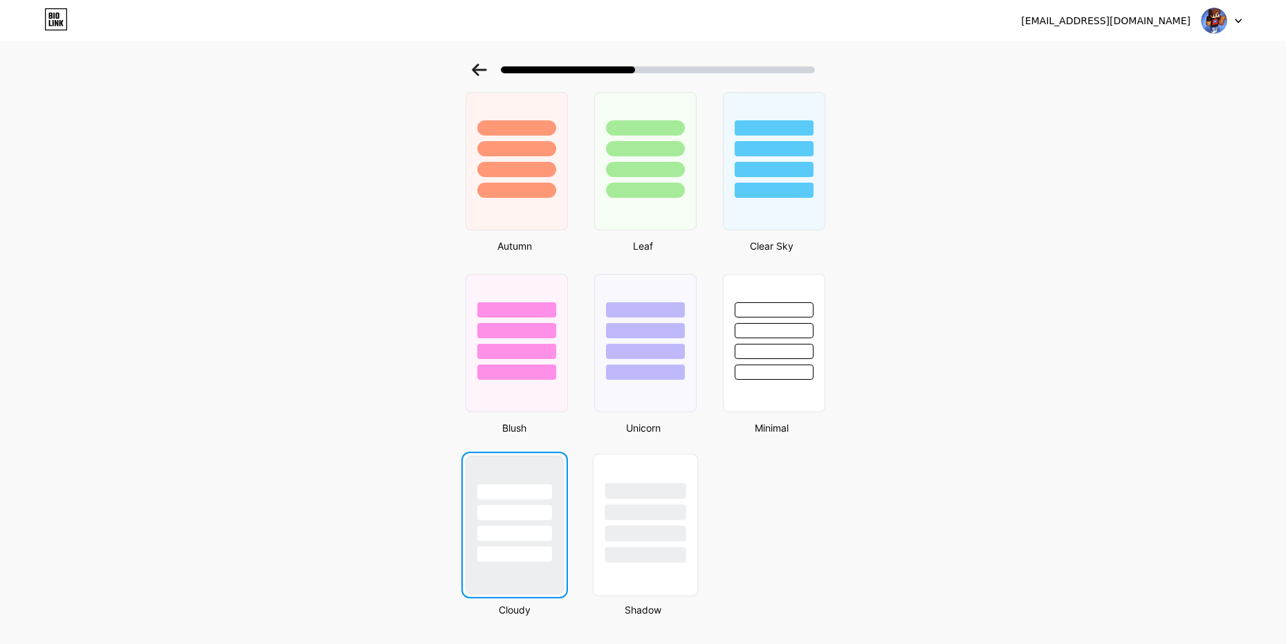
scroll to position [1004, 0]
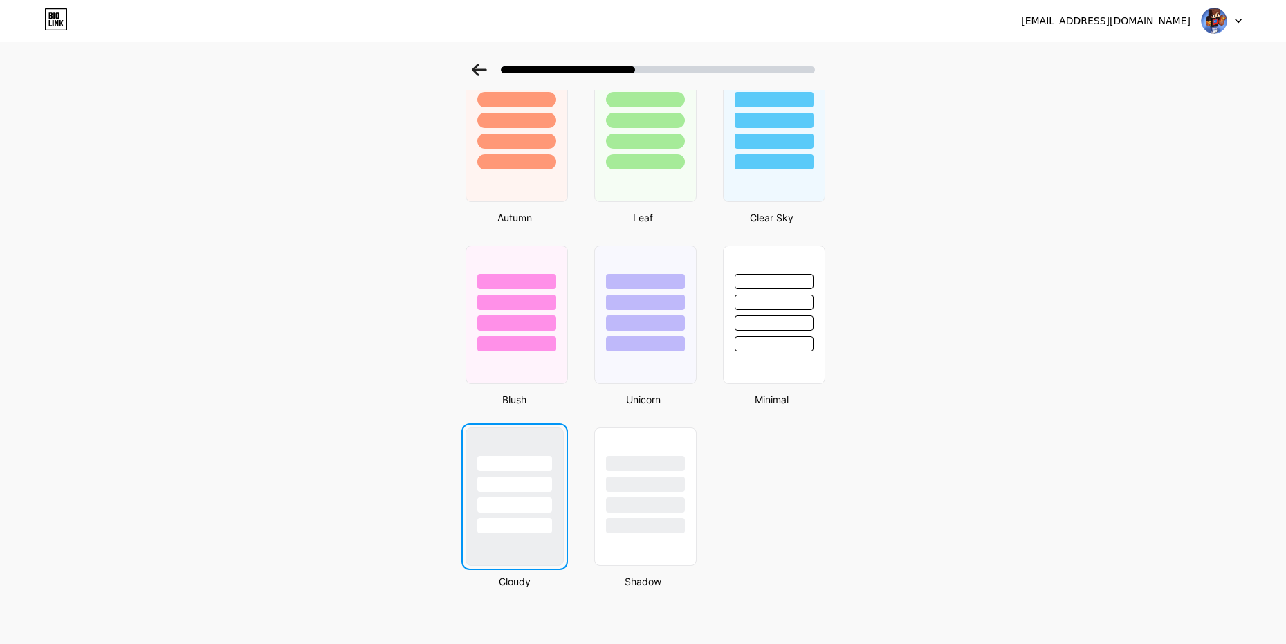
click at [552, 504] on div at bounding box center [514, 504] width 75 height 15
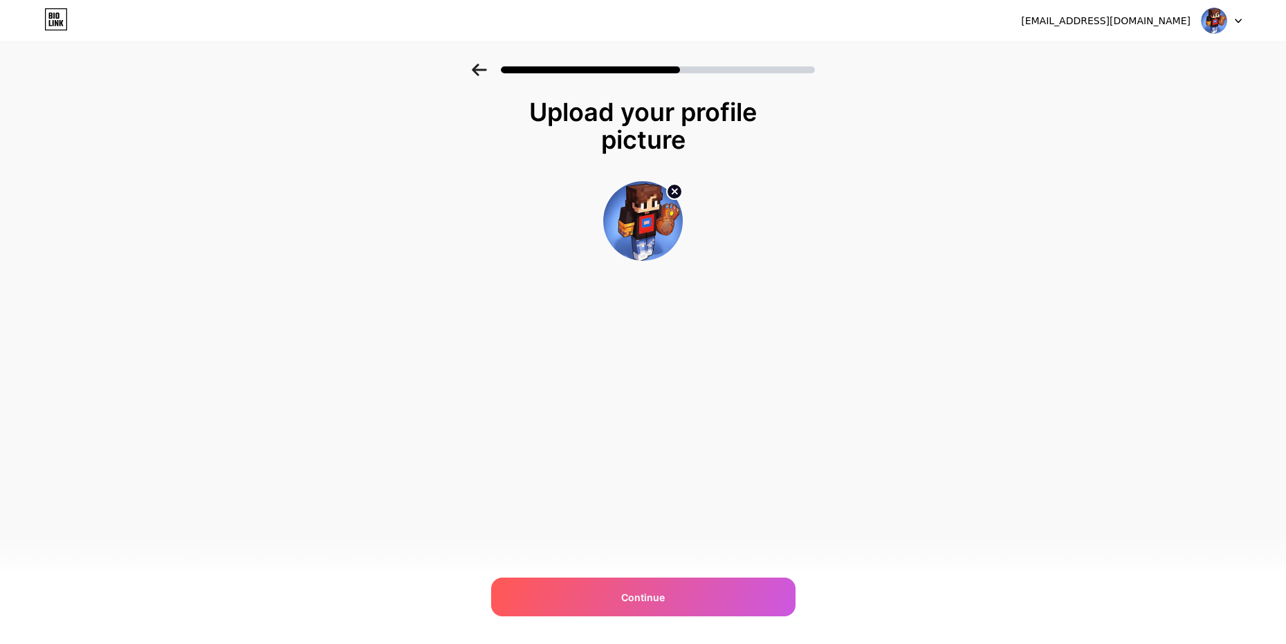
scroll to position [0, 0]
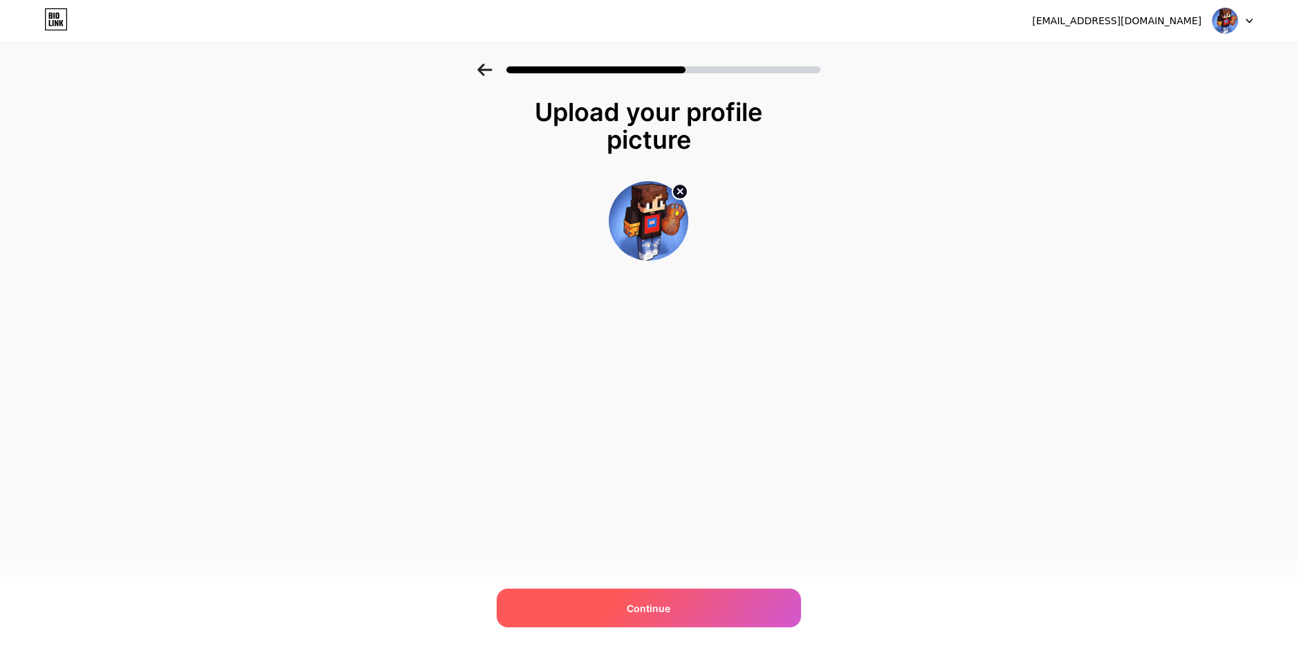
click at [654, 607] on span "Continue" at bounding box center [649, 608] width 44 height 15
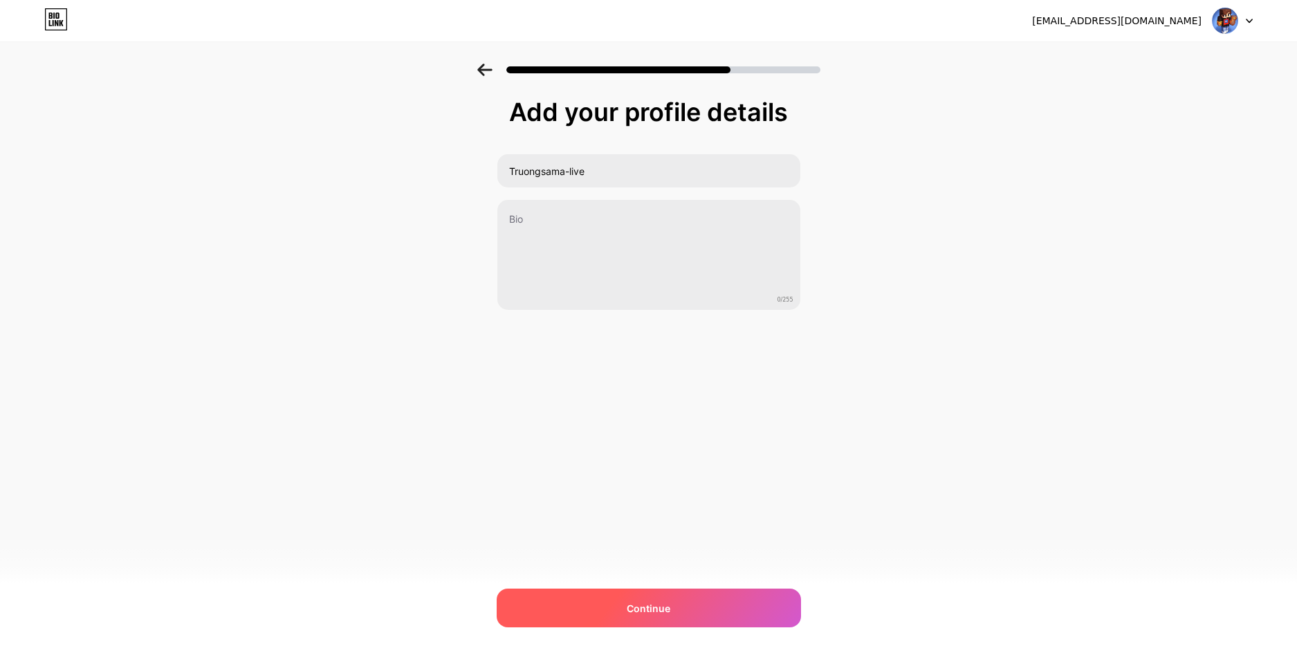
click at [630, 595] on div "Continue" at bounding box center [649, 608] width 304 height 39
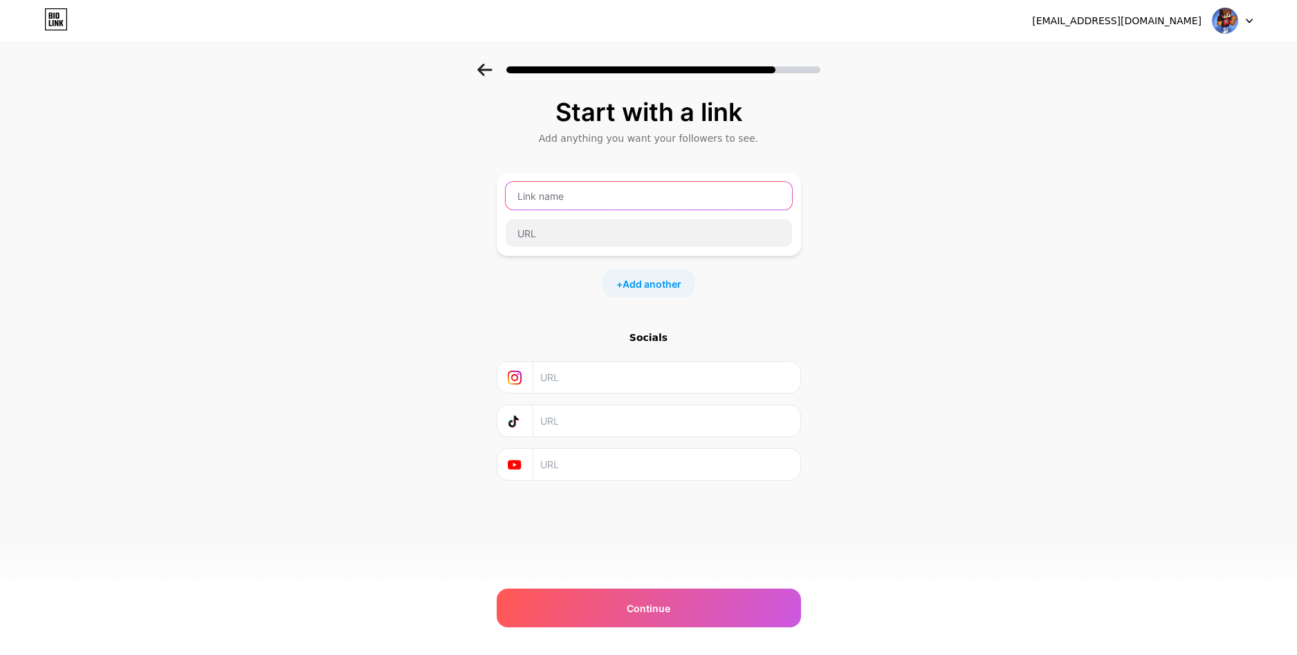
click at [600, 193] on input "text" at bounding box center [649, 196] width 286 height 28
click at [599, 193] on input "text" at bounding box center [649, 196] width 286 height 28
drag, startPoint x: 599, startPoint y: 193, endPoint x: 629, endPoint y: 235, distance: 51.6
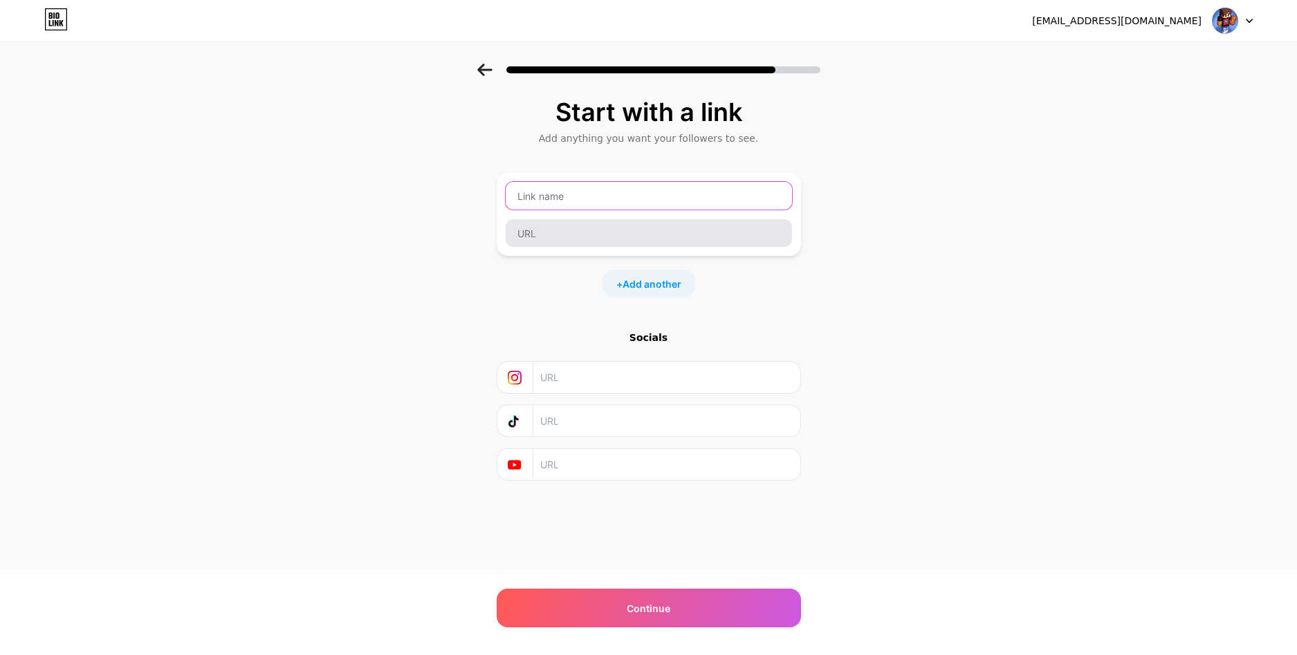
click at [600, 193] on input "text" at bounding box center [649, 196] width 286 height 28
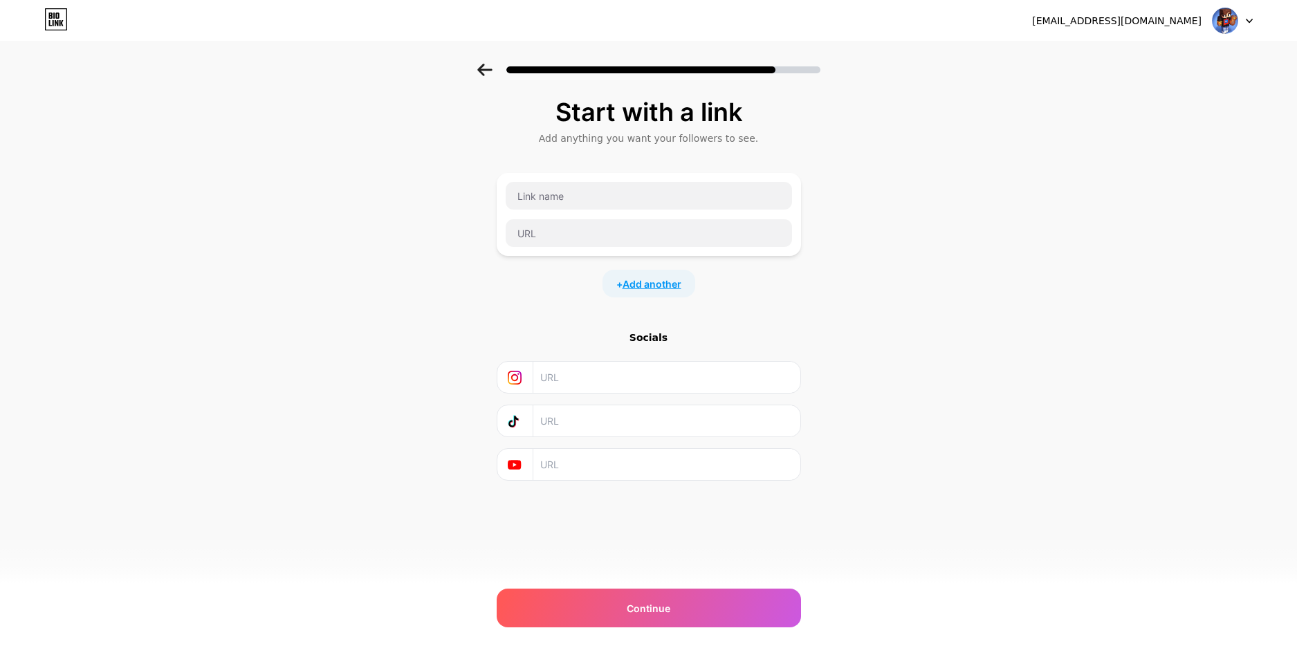
click at [645, 289] on span "Add another" at bounding box center [652, 284] width 59 height 15
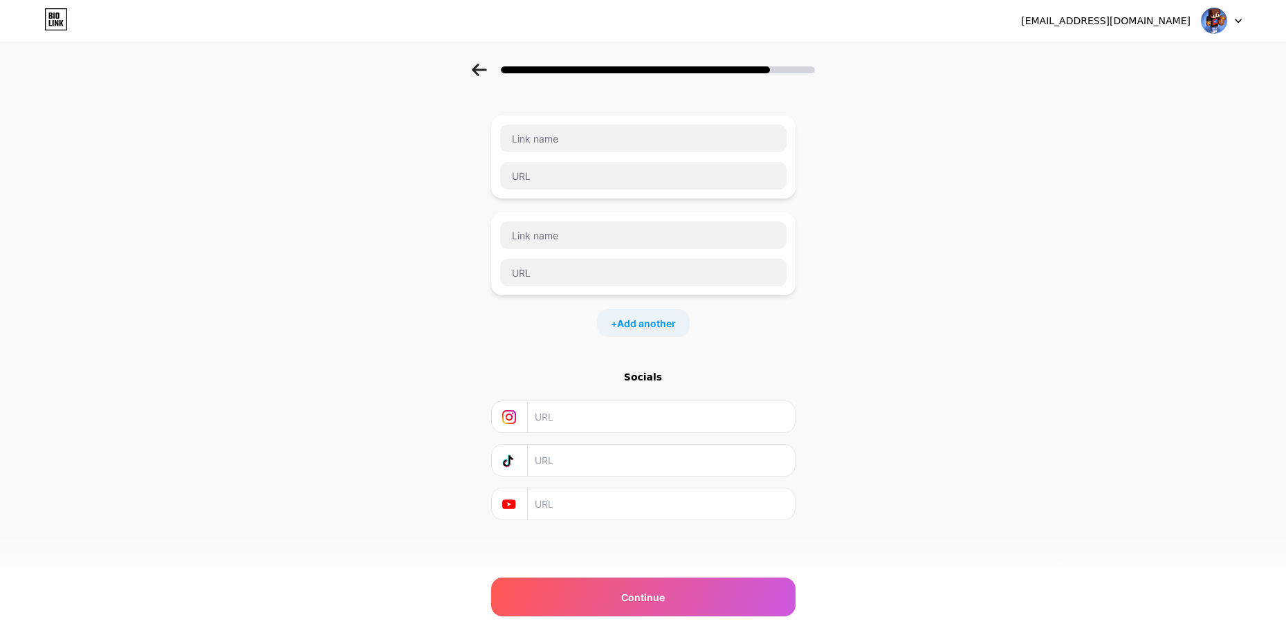
scroll to position [58, 0]
click at [614, 467] on input "text" at bounding box center [660, 459] width 251 height 31
click at [554, 148] on input "text" at bounding box center [643, 138] width 286 height 28
type input "t"
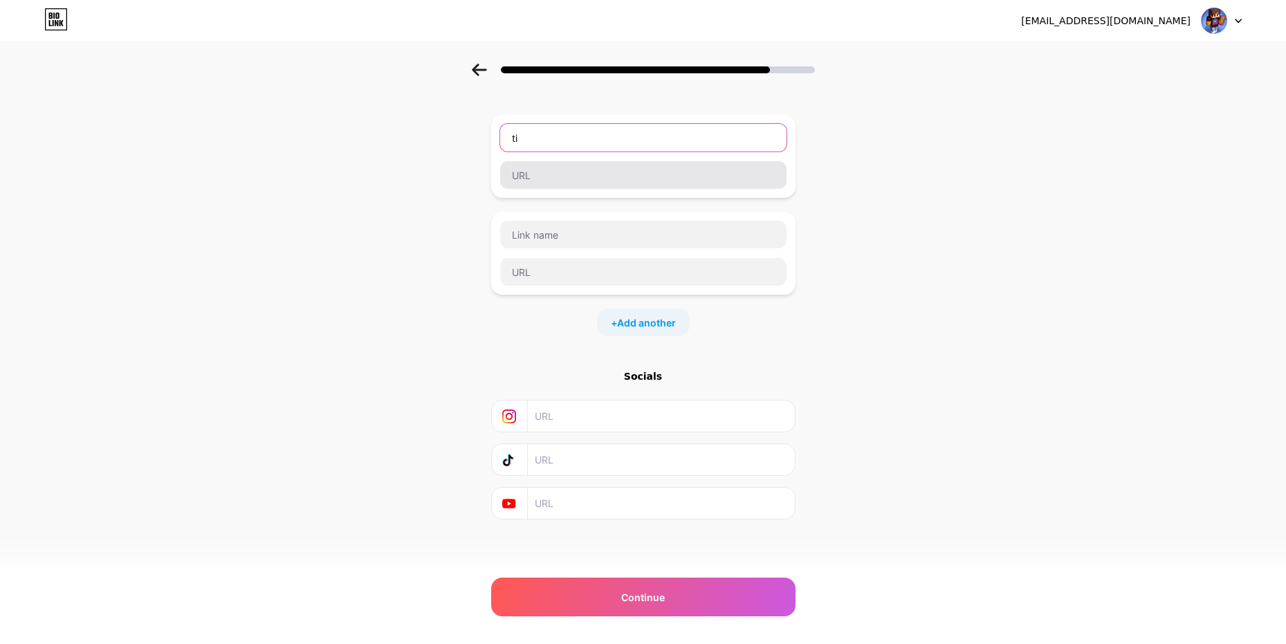
type input "t"
click at [583, 130] on input "text" at bounding box center [643, 138] width 286 height 28
type input "link donate"
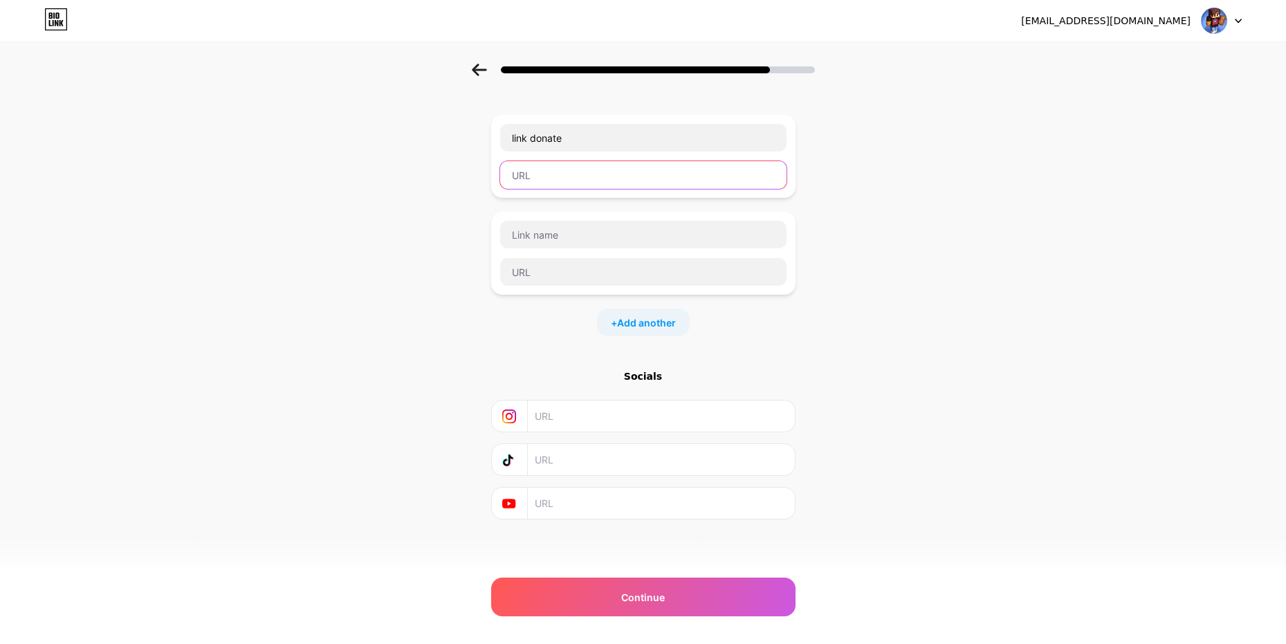
click at [545, 183] on input "text" at bounding box center [643, 175] width 286 height 28
paste input "[URL][DOMAIN_NAME]"
type input "[URL][DOMAIN_NAME]"
click at [564, 505] on input "text" at bounding box center [660, 503] width 251 height 31
click at [573, 235] on input "text" at bounding box center [643, 235] width 286 height 28
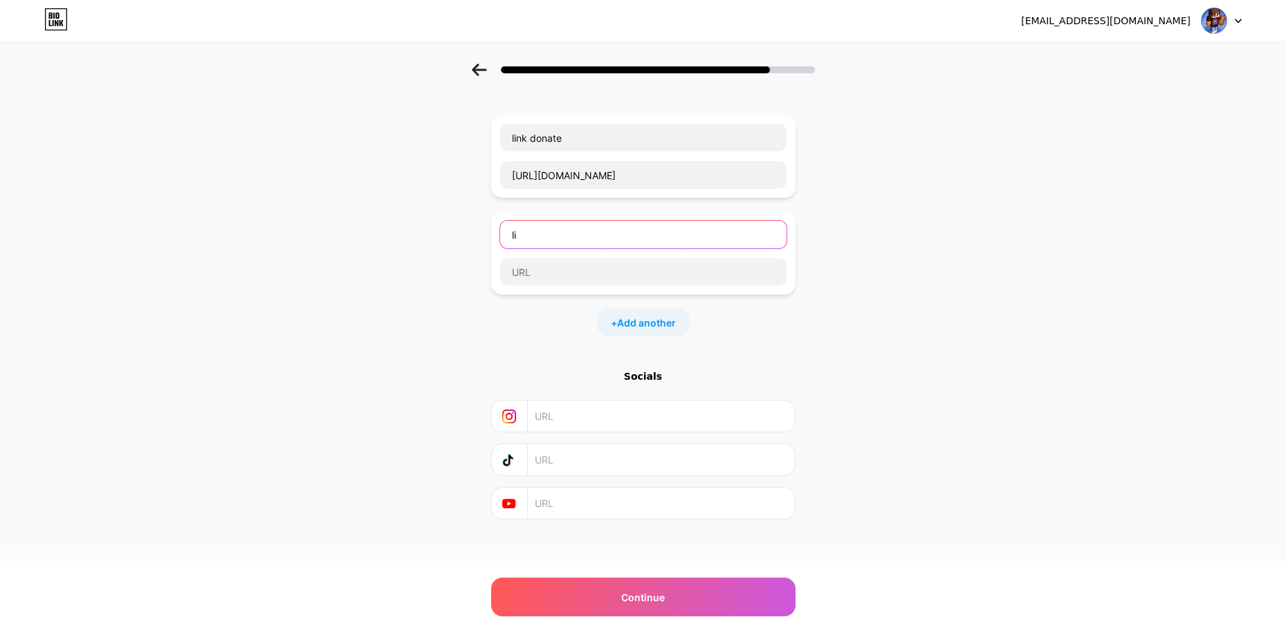
type input "l"
type input "youtube"
click at [561, 275] on input "text" at bounding box center [643, 272] width 286 height 28
paste input "[URL][DOMAIN_NAME]"
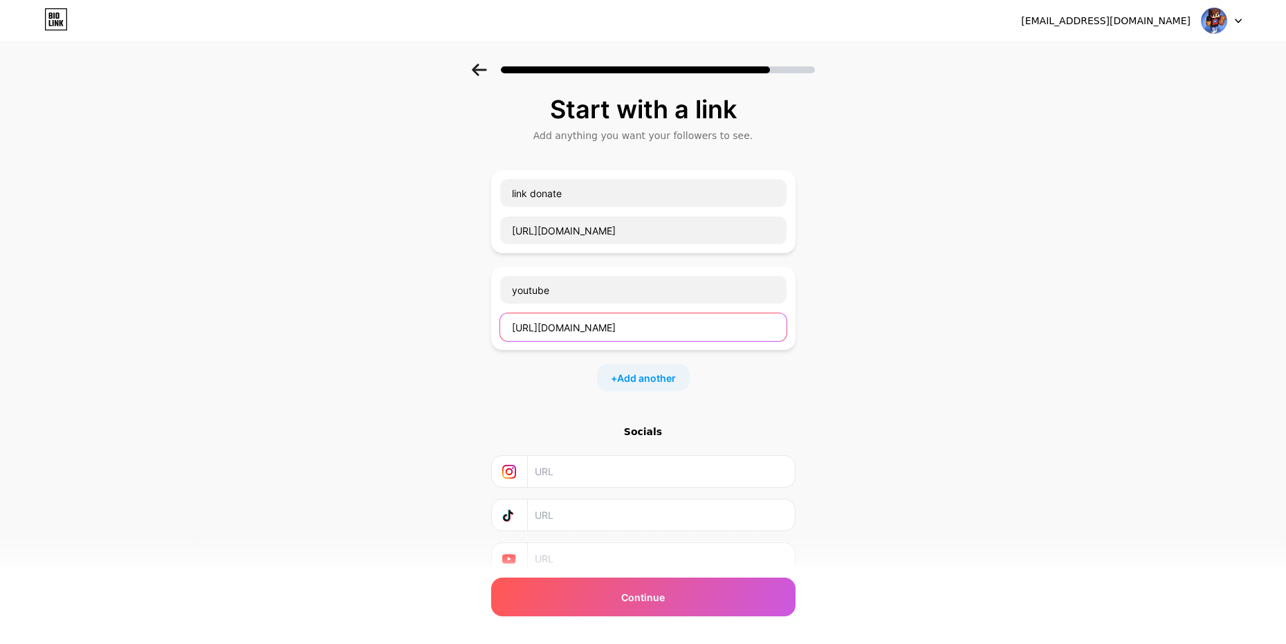
scroll to position [0, 0]
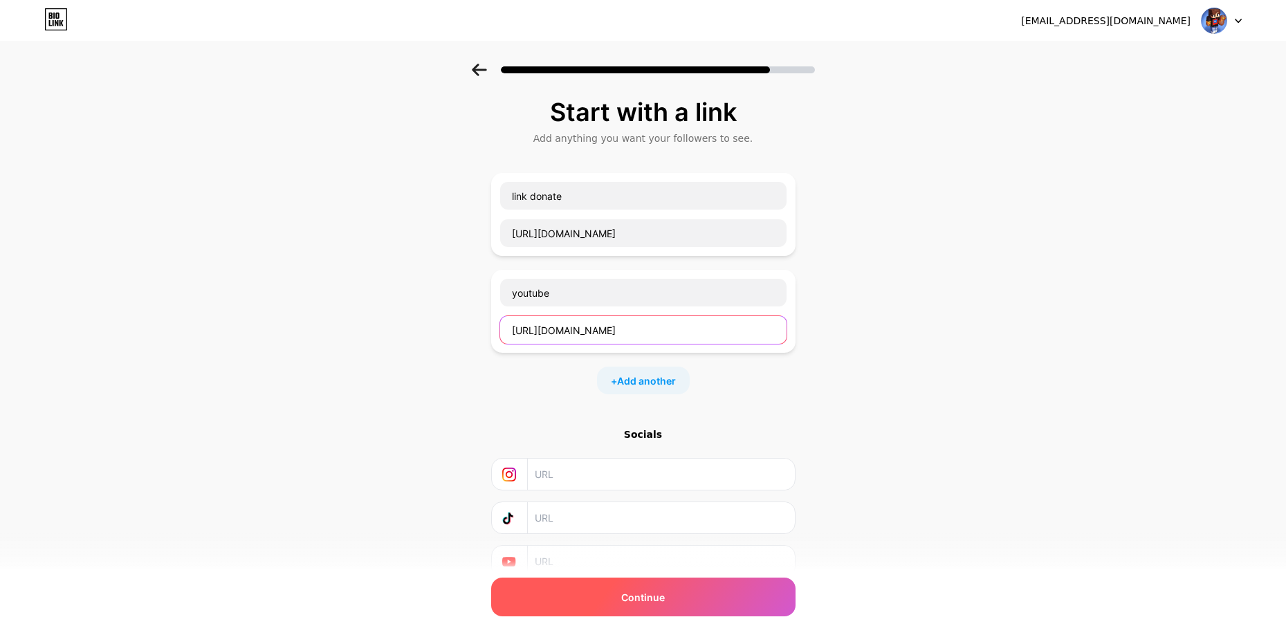
type input "[URL][DOMAIN_NAME]"
click at [639, 599] on span "Continue" at bounding box center [643, 597] width 44 height 15
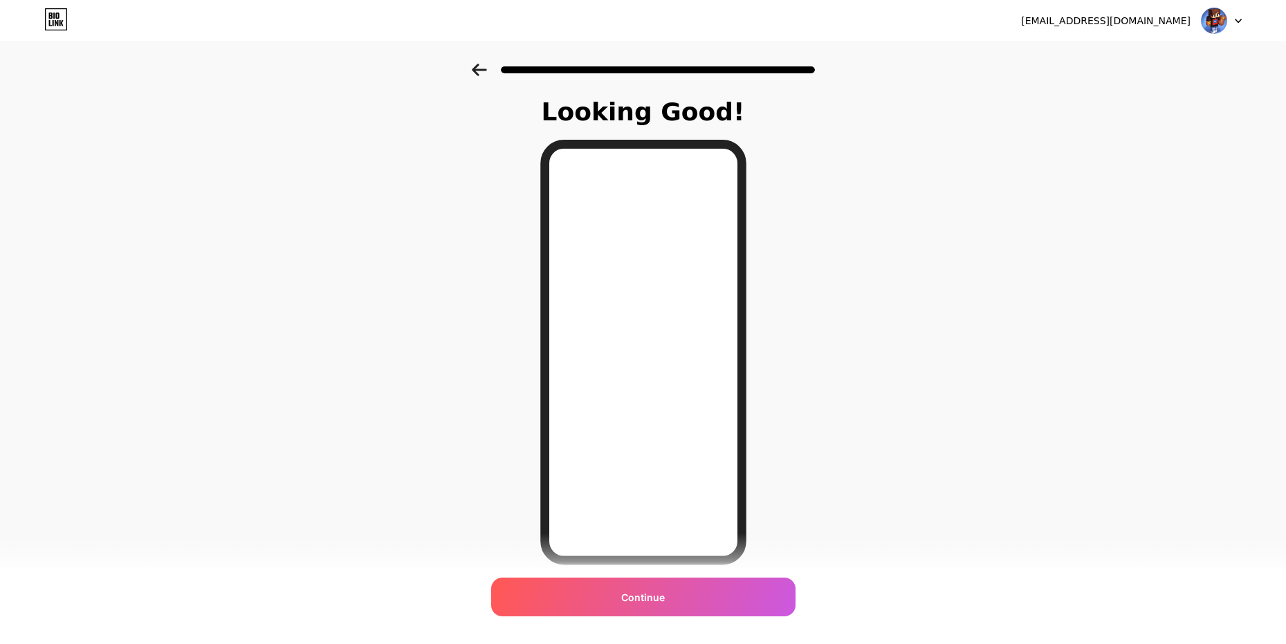
click at [478, 73] on icon at bounding box center [479, 70] width 15 height 12
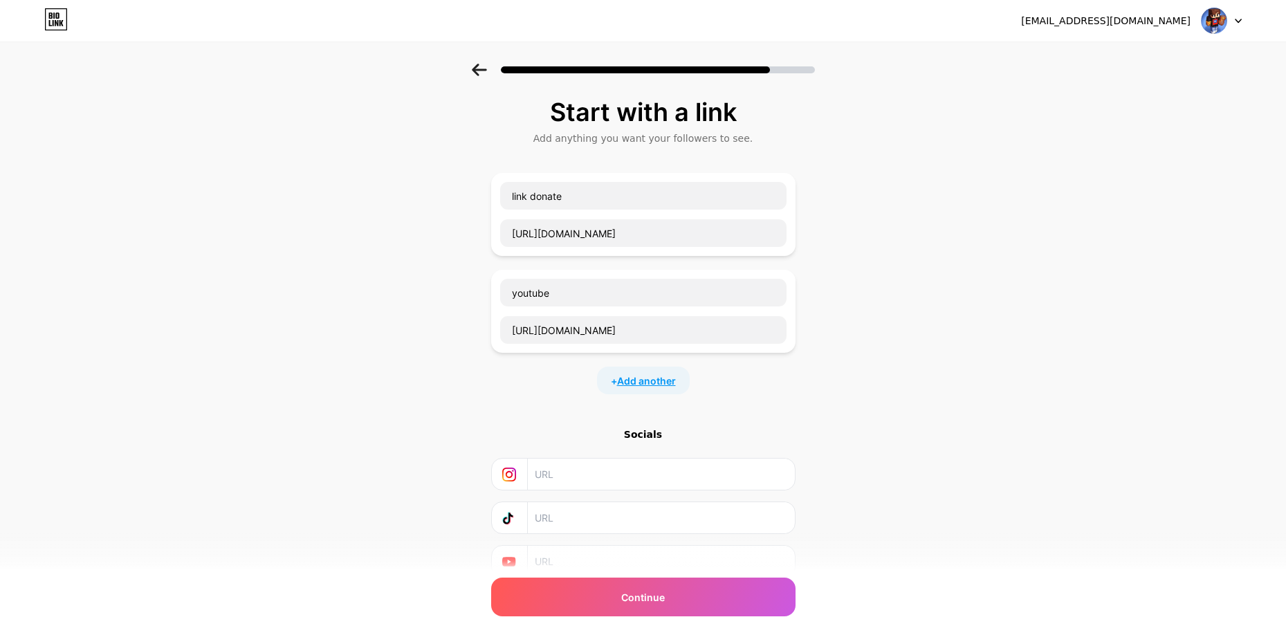
click at [645, 383] on span "Add another" at bounding box center [646, 381] width 59 height 15
click at [570, 392] on input "text" at bounding box center [643, 390] width 286 height 28
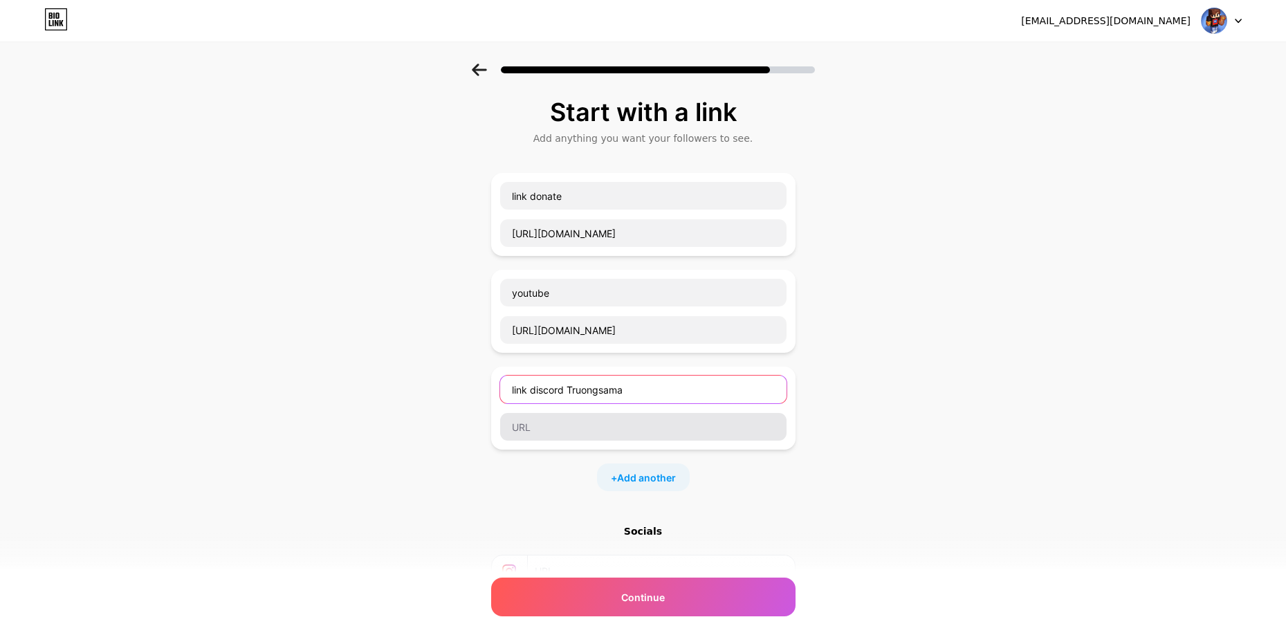
type input "link discord Truongsama"
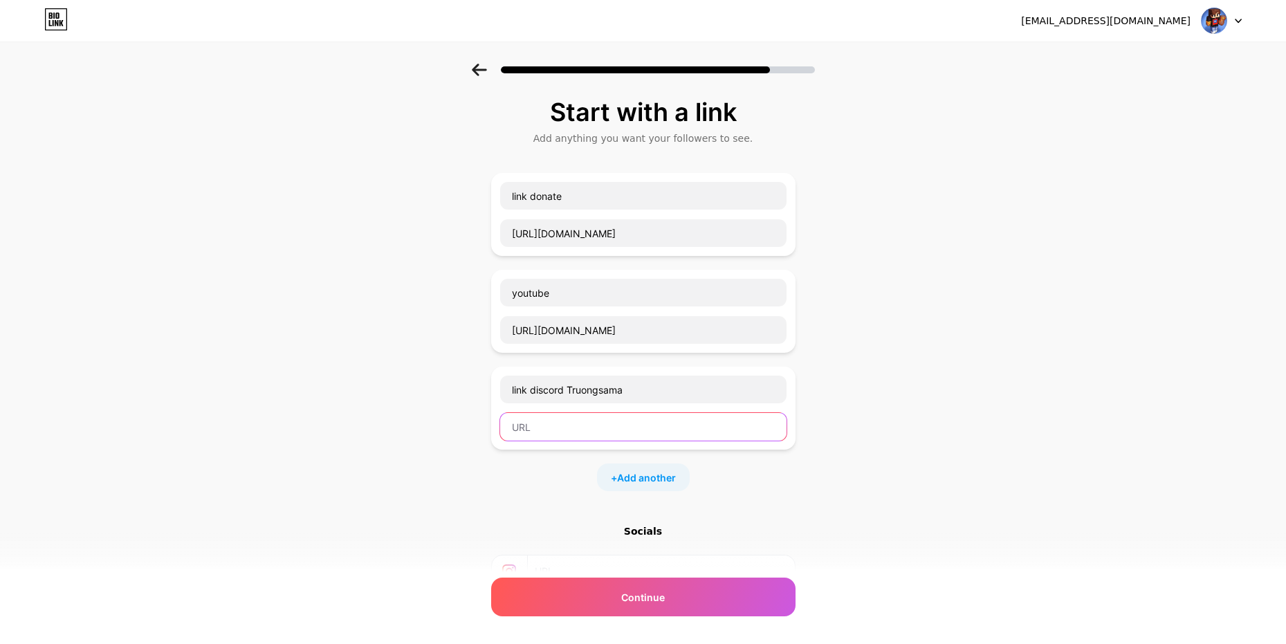
click at [648, 413] on input "text" at bounding box center [643, 427] width 286 height 28
click at [606, 420] on input "text" at bounding box center [643, 427] width 286 height 28
paste input "[URL][DOMAIN_NAME]"
type input "[URL][DOMAIN_NAME]"
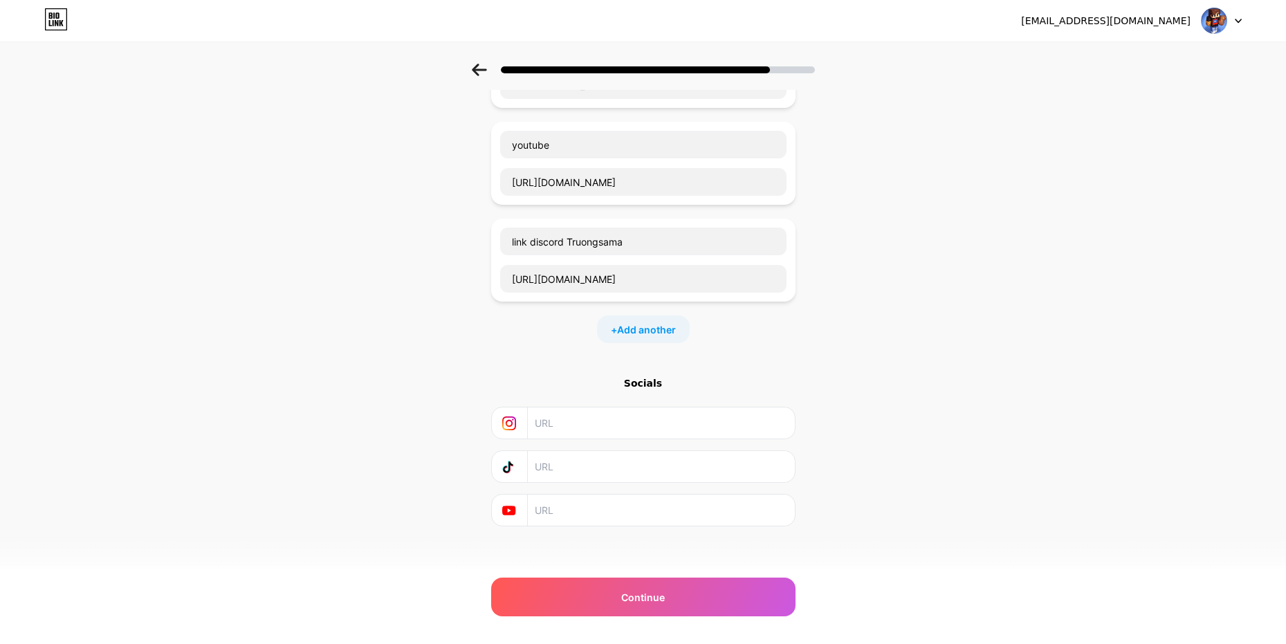
scroll to position [155, 0]
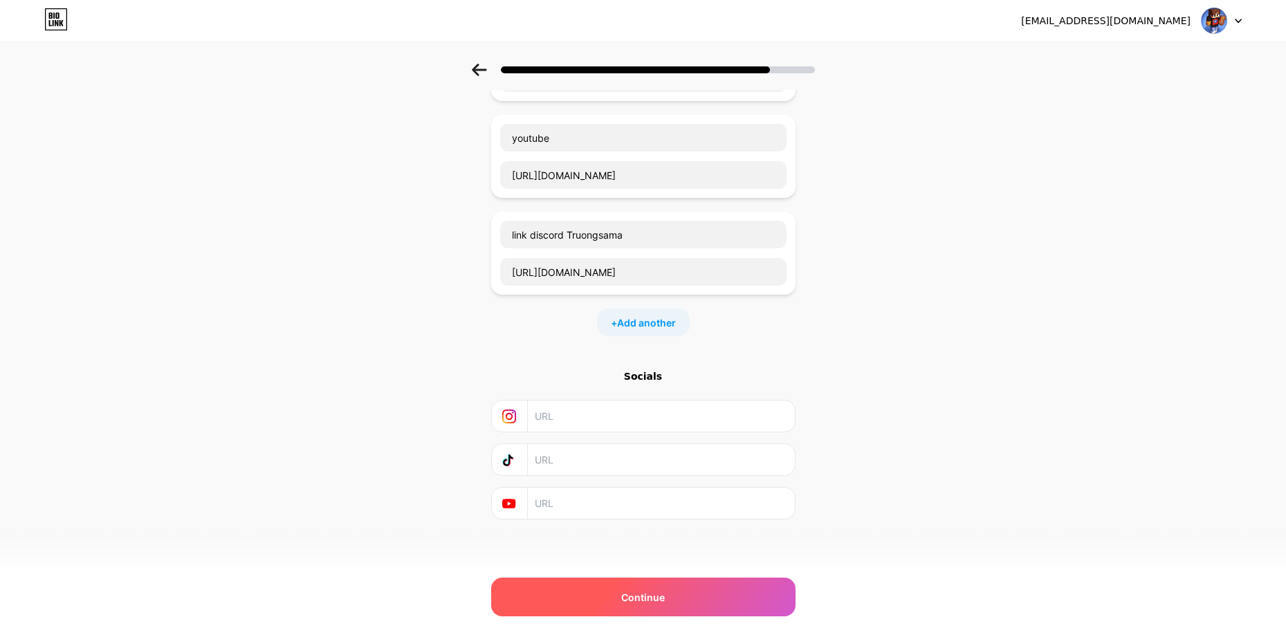
click at [594, 588] on div "Continue" at bounding box center [643, 597] width 304 height 39
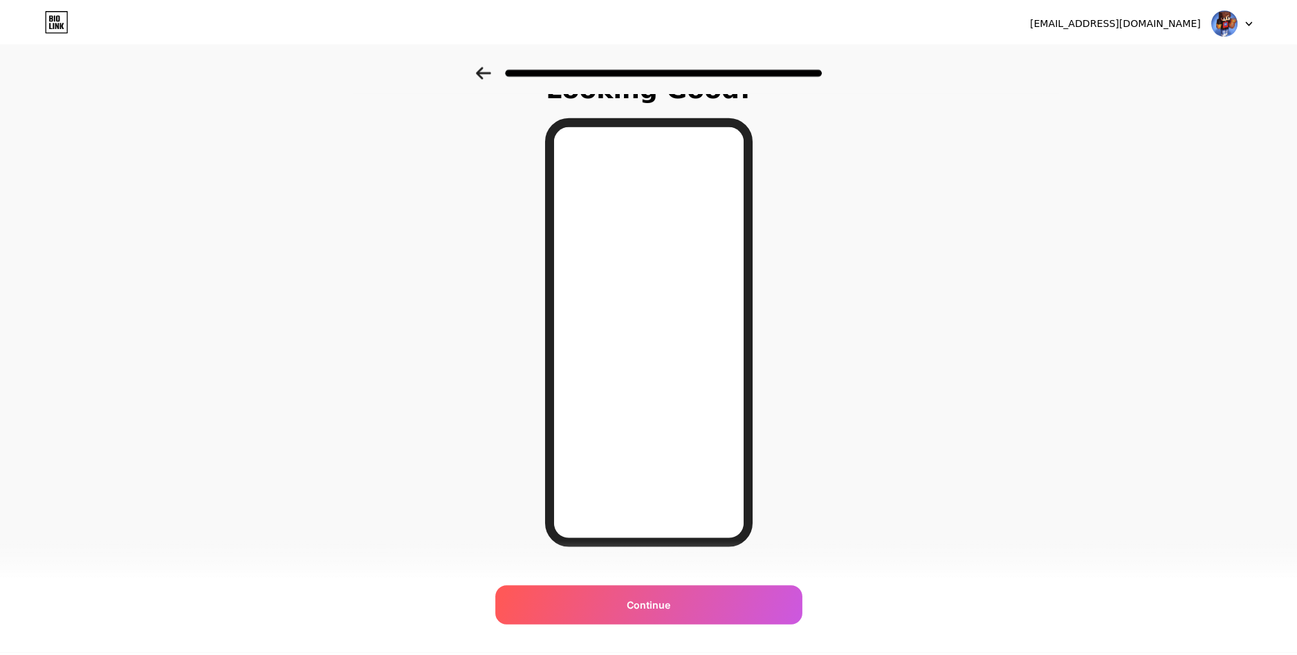
scroll to position [0, 0]
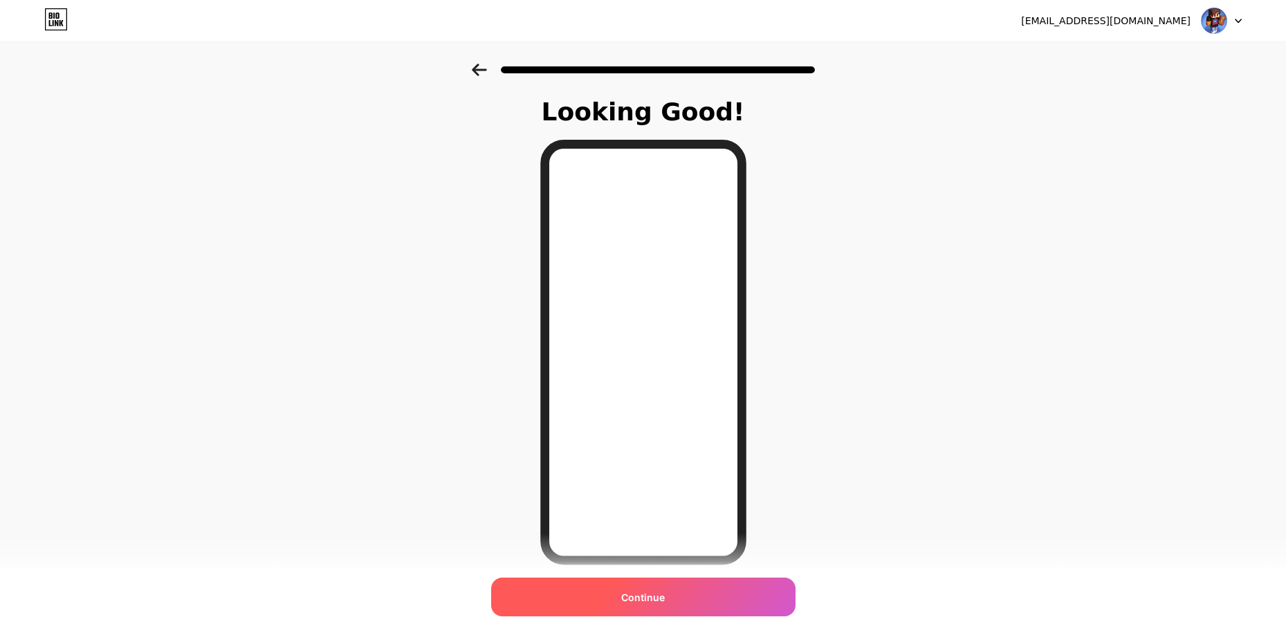
click at [686, 590] on div "Continue" at bounding box center [643, 597] width 304 height 39
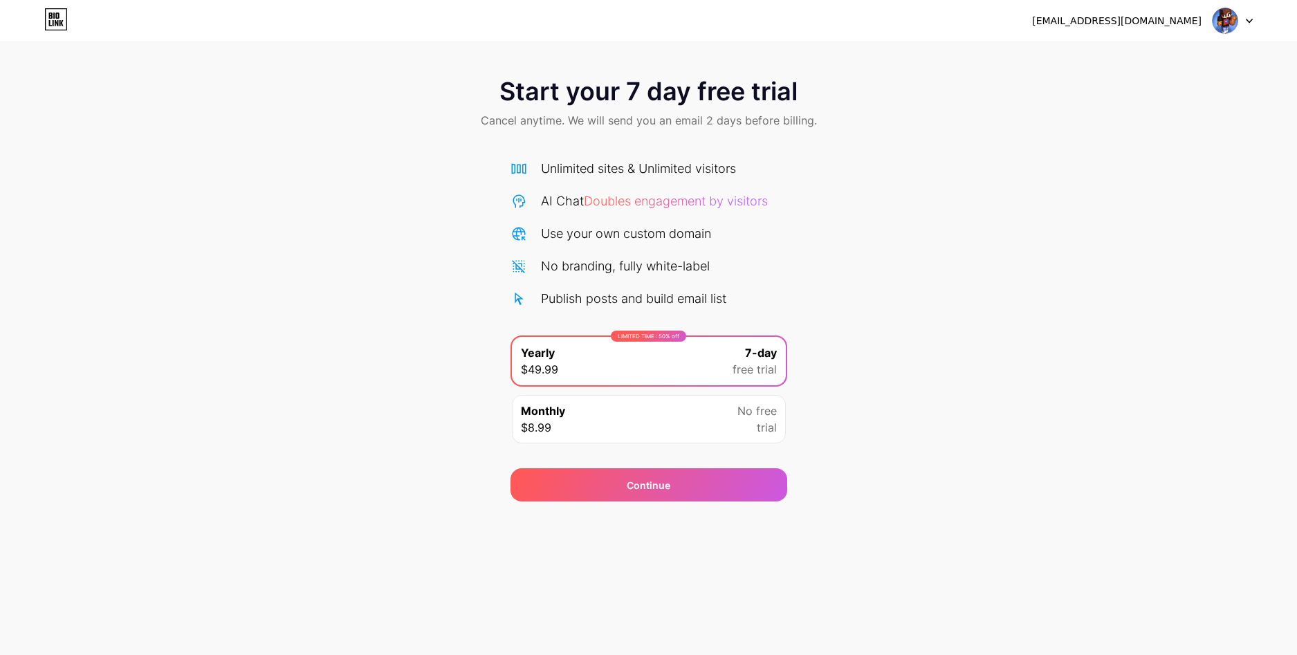
click at [804, 296] on div "Start your 7 day free trial Cancel anytime. We will send you an email 2 days be…" at bounding box center [648, 283] width 1297 height 438
click at [1233, 18] on img at bounding box center [1225, 21] width 26 height 26
click at [1238, 19] on img at bounding box center [1225, 21] width 26 height 26
click at [583, 480] on div "Continue" at bounding box center [649, 484] width 277 height 33
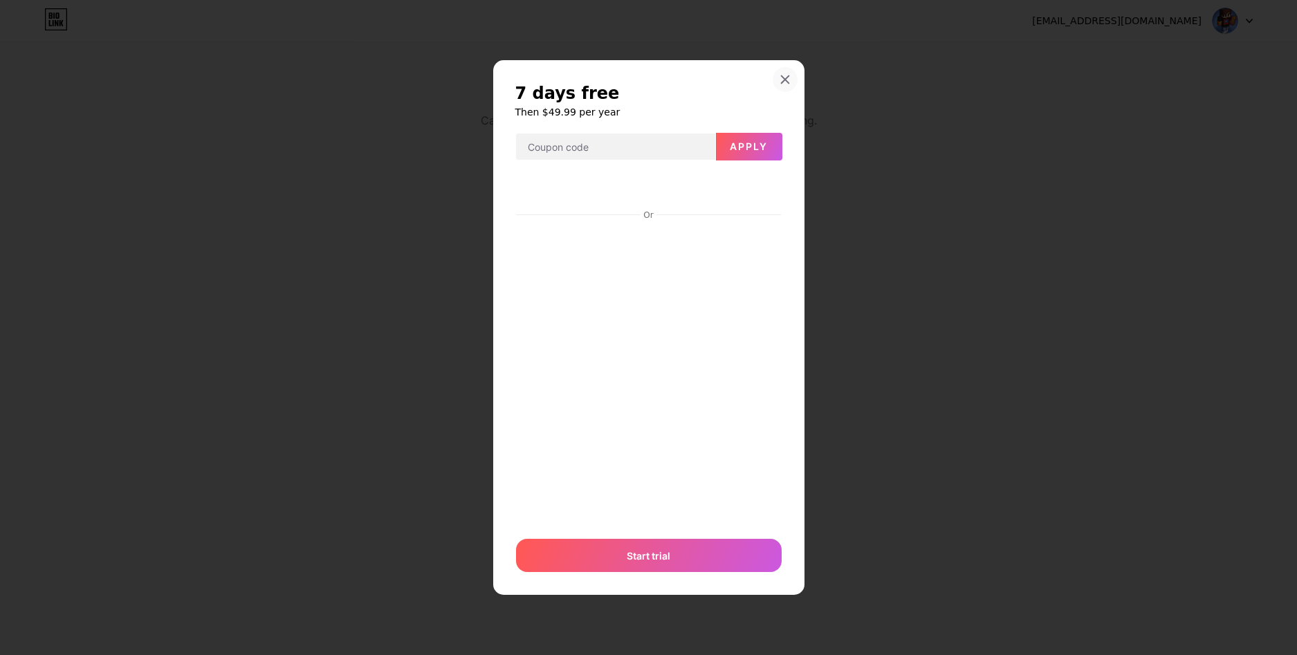
click at [785, 76] on icon at bounding box center [785, 79] width 11 height 11
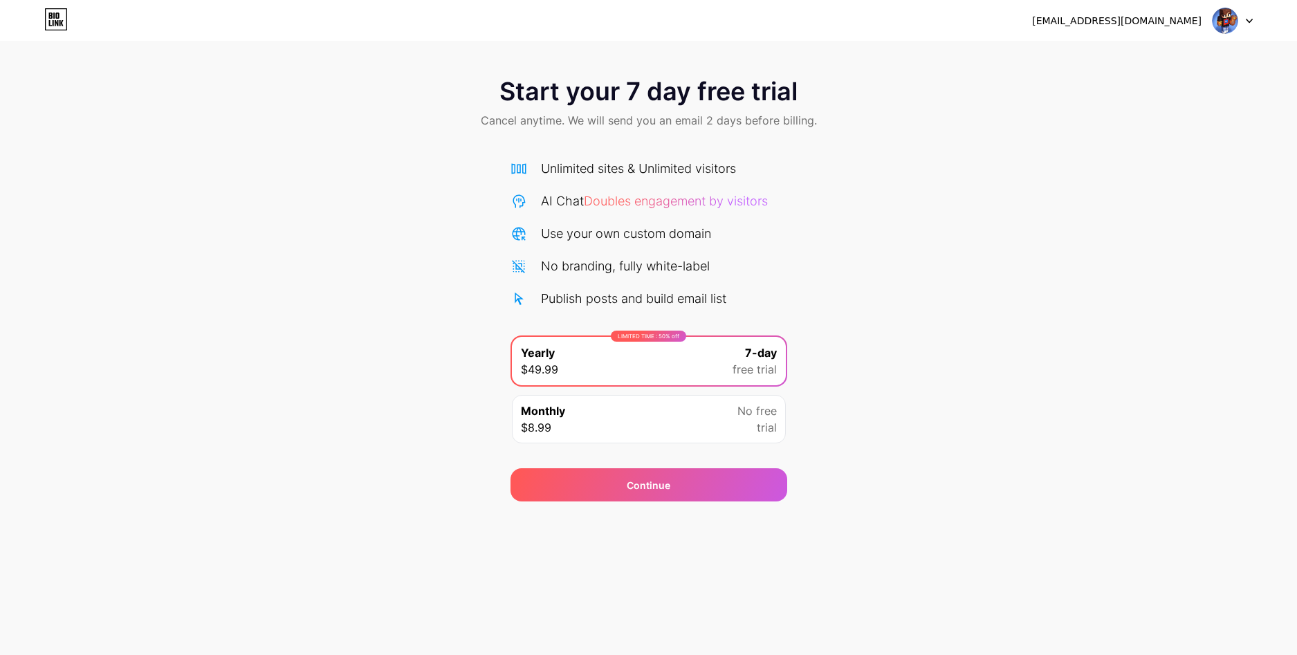
click at [55, 21] on icon at bounding box center [56, 23] width 3 height 6
click at [1238, 17] on img at bounding box center [1225, 21] width 26 height 26
click at [1236, 18] on img at bounding box center [1225, 21] width 26 height 26
click at [1224, 18] on img at bounding box center [1225, 21] width 26 height 26
click at [1223, 18] on img at bounding box center [1225, 21] width 26 height 26
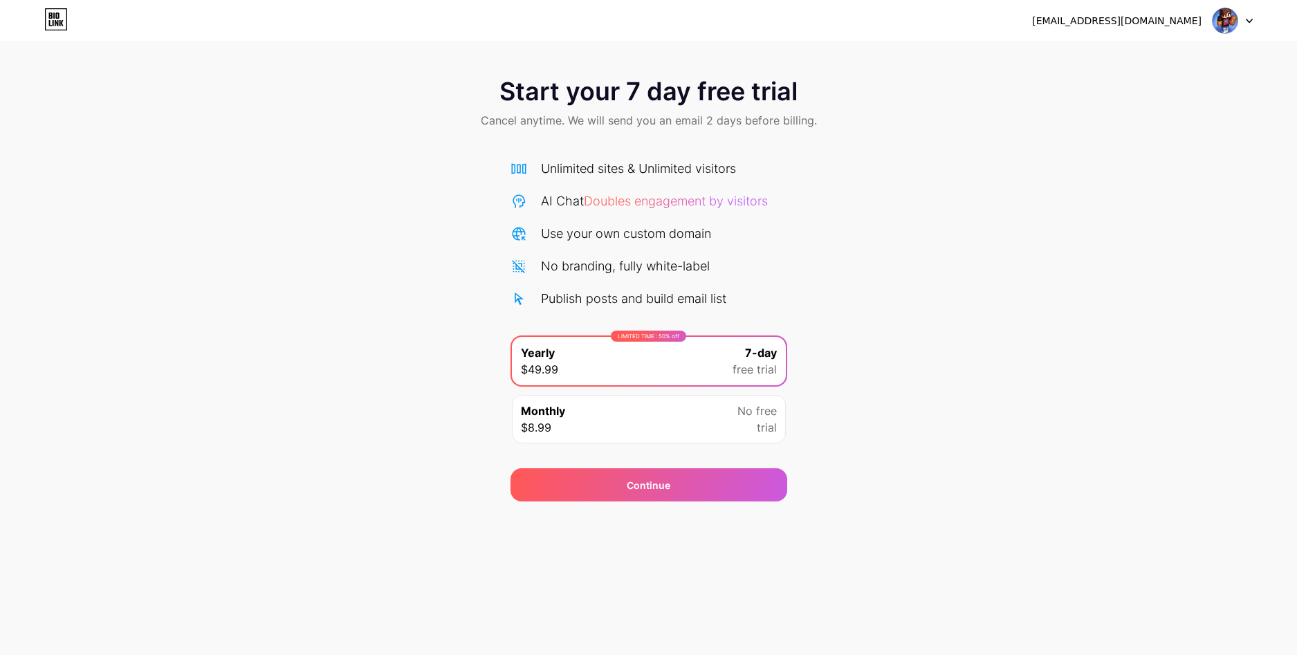
click at [1165, 20] on div "[EMAIL_ADDRESS][DOMAIN_NAME]" at bounding box center [1117, 21] width 170 height 15
click at [1165, 19] on div "[EMAIL_ADDRESS][DOMAIN_NAME]" at bounding box center [1117, 21] width 170 height 15
click at [52, 15] on icon at bounding box center [56, 19] width 24 height 22
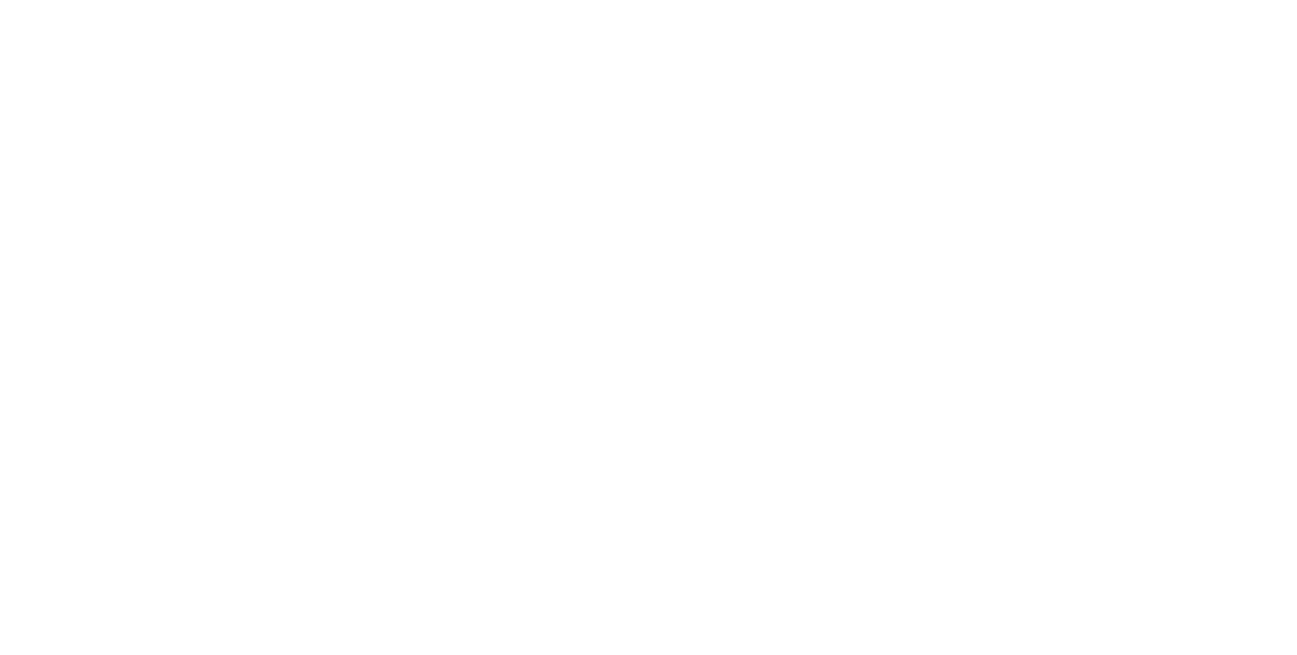
click at [52, 0] on html at bounding box center [648, 0] width 1297 height 0
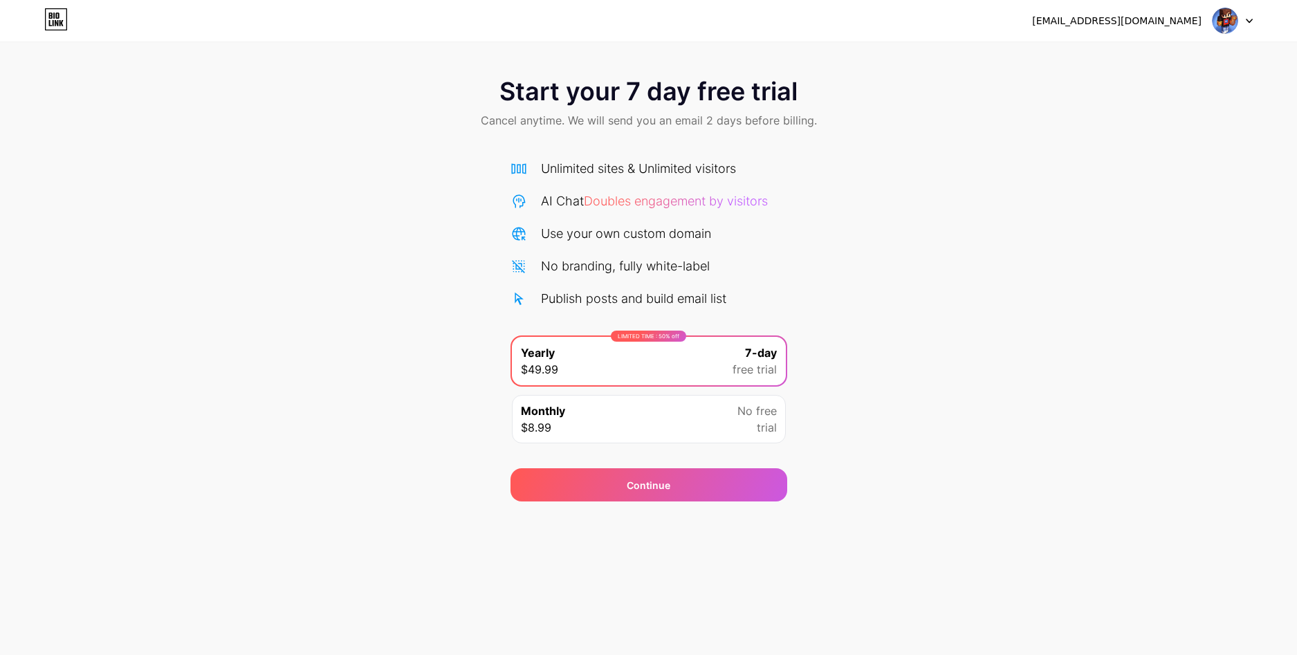
click at [1230, 24] on img at bounding box center [1225, 21] width 26 height 26
click at [1230, 22] on img at bounding box center [1225, 21] width 26 height 26
click at [1215, 20] on img at bounding box center [1225, 21] width 26 height 26
click at [1180, 19] on div "[EMAIL_ADDRESS][DOMAIN_NAME]" at bounding box center [1117, 21] width 170 height 15
click at [1179, 19] on div "[EMAIL_ADDRESS][DOMAIN_NAME]" at bounding box center [1117, 21] width 170 height 15
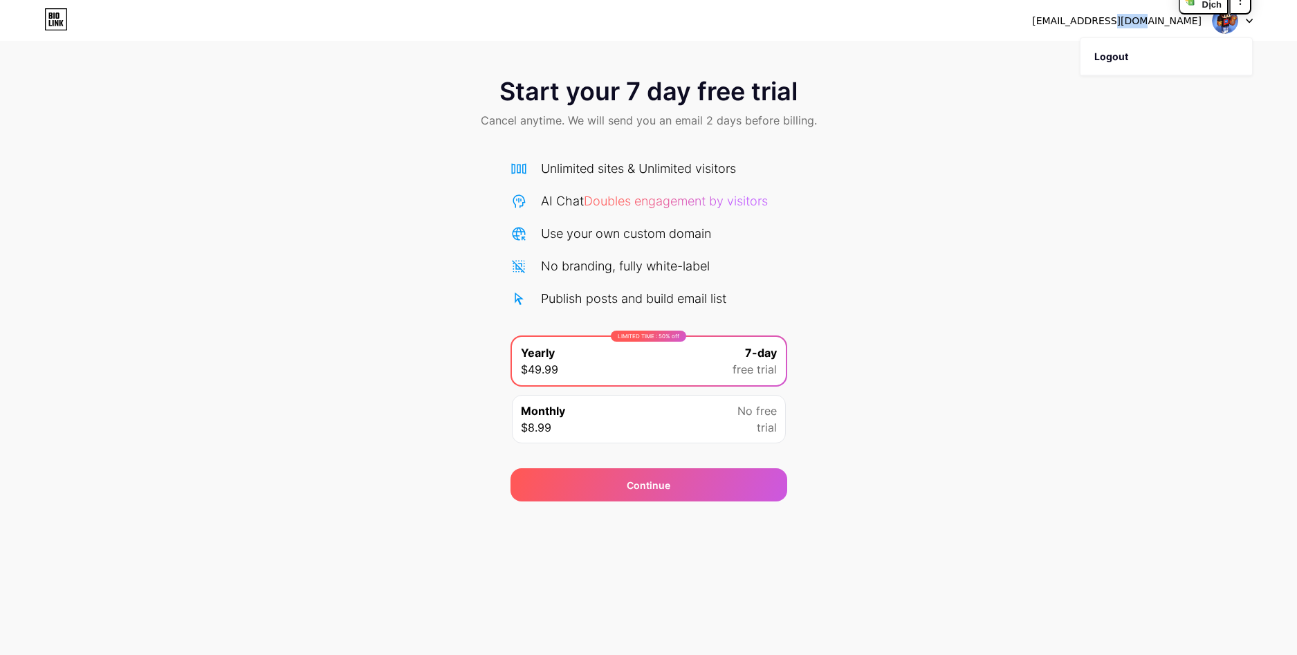
click at [1179, 19] on div "[EMAIL_ADDRESS][DOMAIN_NAME]" at bounding box center [1117, 21] width 170 height 15
click at [1208, 15] on div "[EMAIL_ADDRESS][DOMAIN_NAME]" at bounding box center [1142, 20] width 221 height 25
click at [1209, 15] on div "[EMAIL_ADDRESS][DOMAIN_NAME]" at bounding box center [1142, 20] width 221 height 25
click at [1214, 15] on img at bounding box center [1225, 21] width 26 height 26
click at [593, 411] on div "Monthly $8.99 No free trial" at bounding box center [649, 419] width 274 height 48
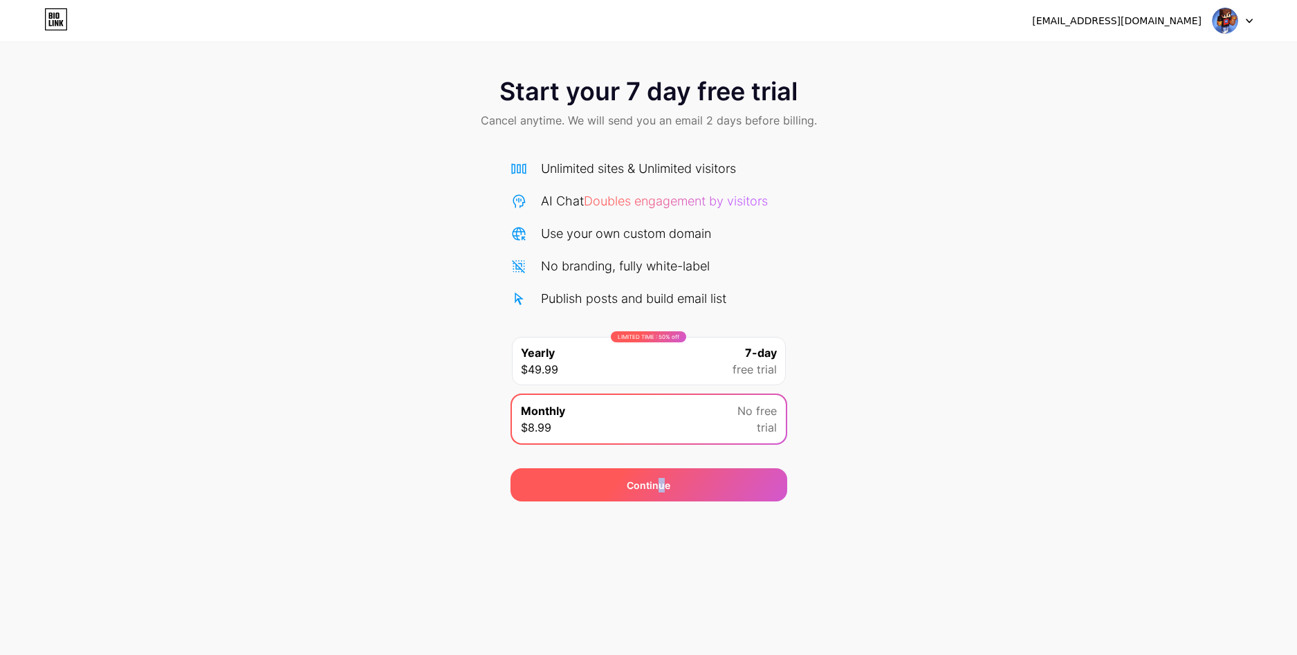
click at [659, 477] on div "Continue" at bounding box center [649, 484] width 277 height 33
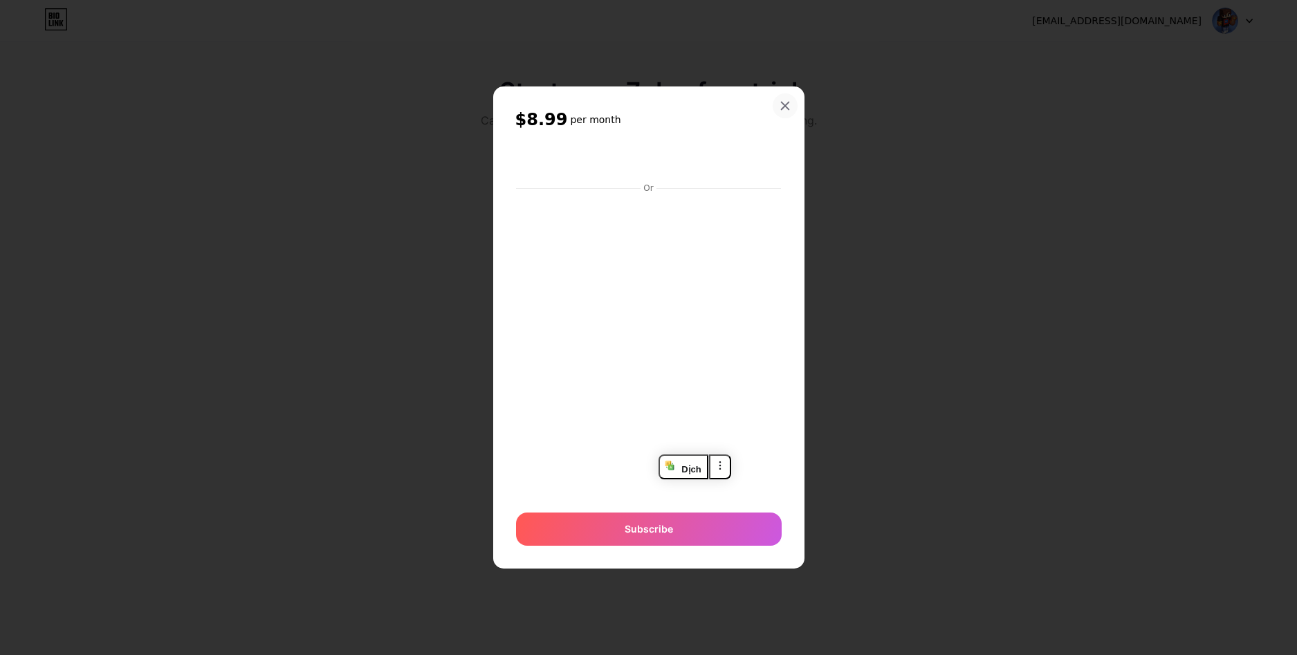
click at [787, 105] on icon at bounding box center [785, 105] width 11 height 11
